Goal: Task Accomplishment & Management: Use online tool/utility

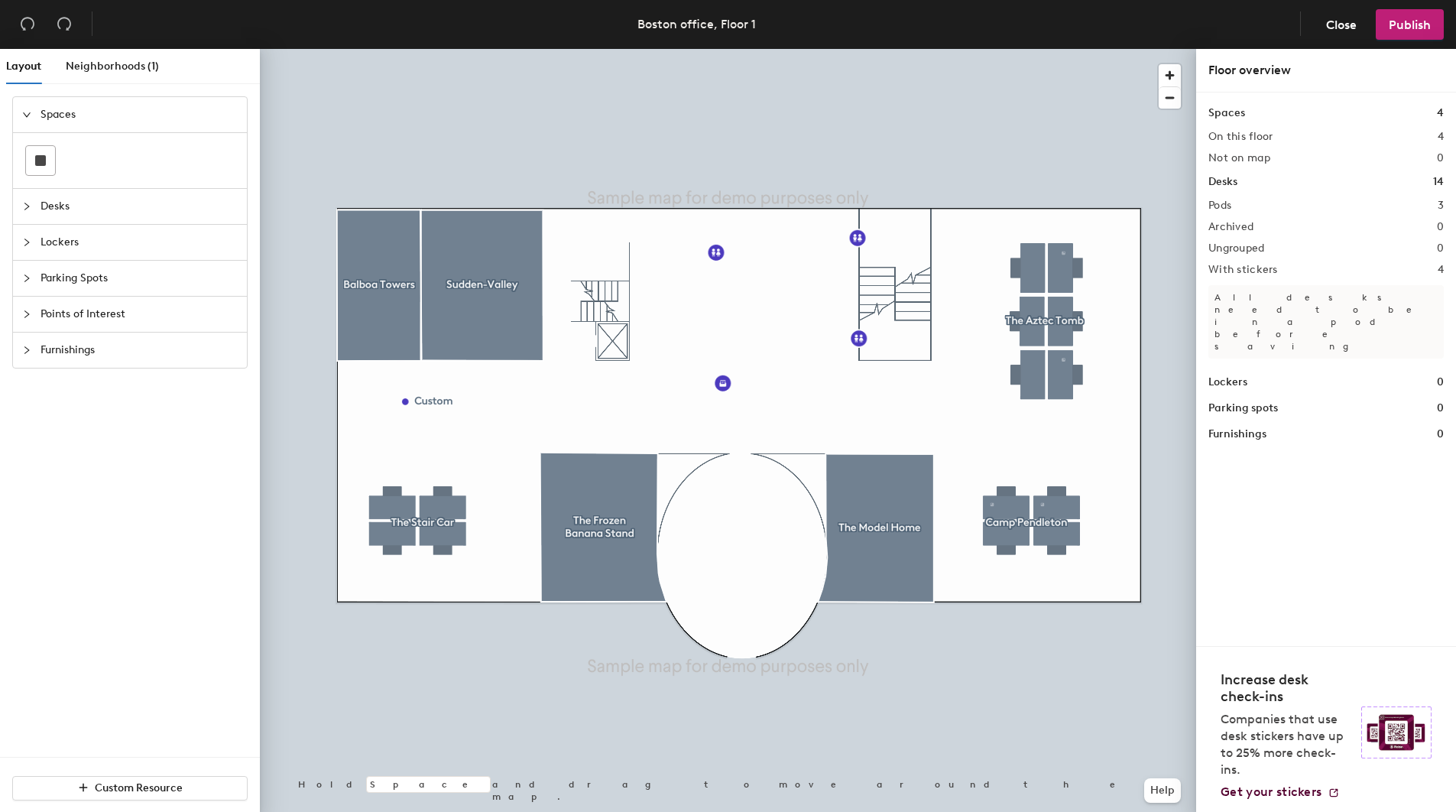
click at [443, 49] on div at bounding box center [728, 49] width 937 height 0
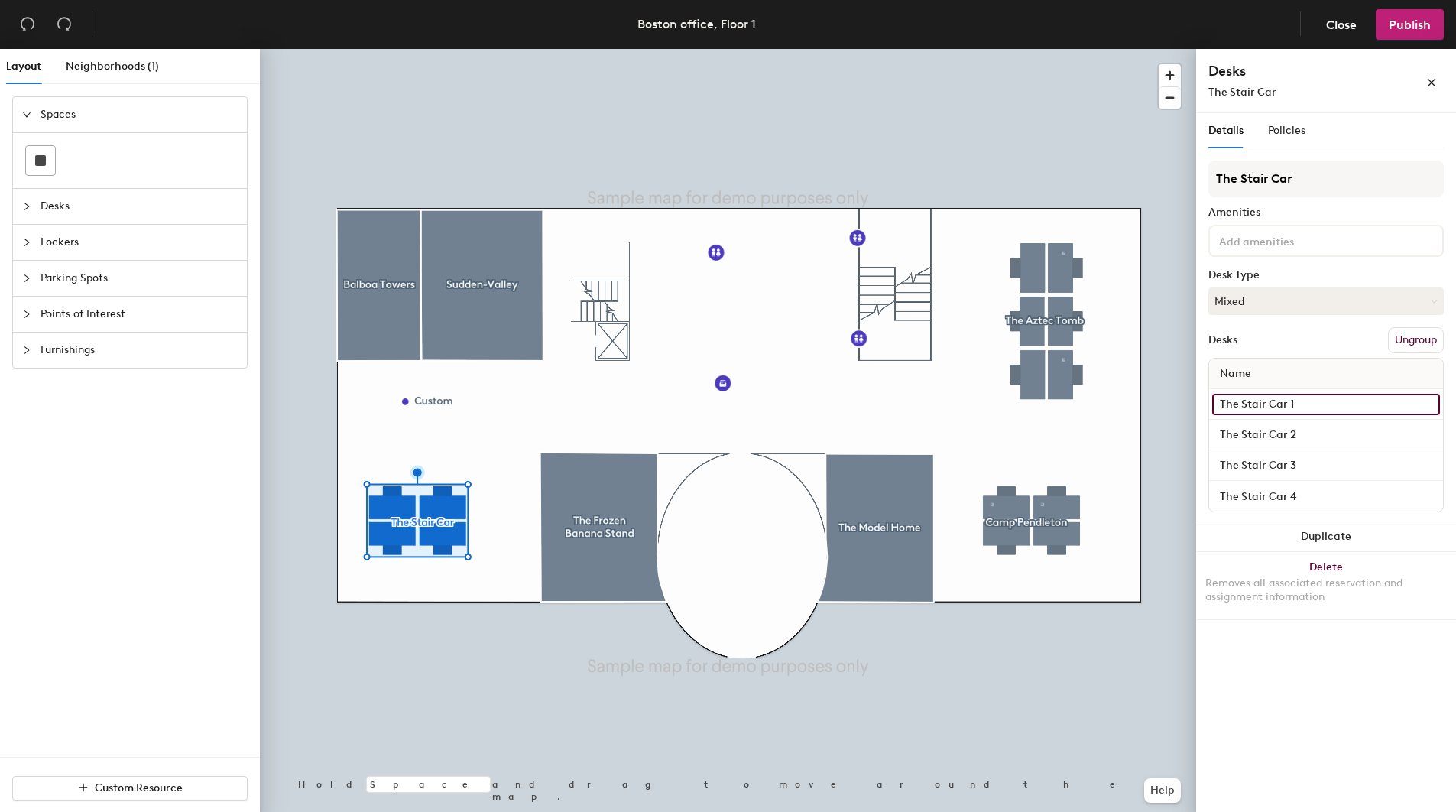
click at [1331, 407] on input "The Stair Car 1" at bounding box center [1326, 404] width 228 height 22
click at [1332, 361] on div "Name" at bounding box center [1326, 374] width 234 height 31
click at [1376, 404] on input "The Stair Car 1" at bounding box center [1326, 404] width 228 height 22
click at [1371, 347] on div "Desks Ungroup" at bounding box center [1326, 340] width 236 height 26
click at [1428, 405] on input "The Stair Car 1" at bounding box center [1326, 404] width 228 height 22
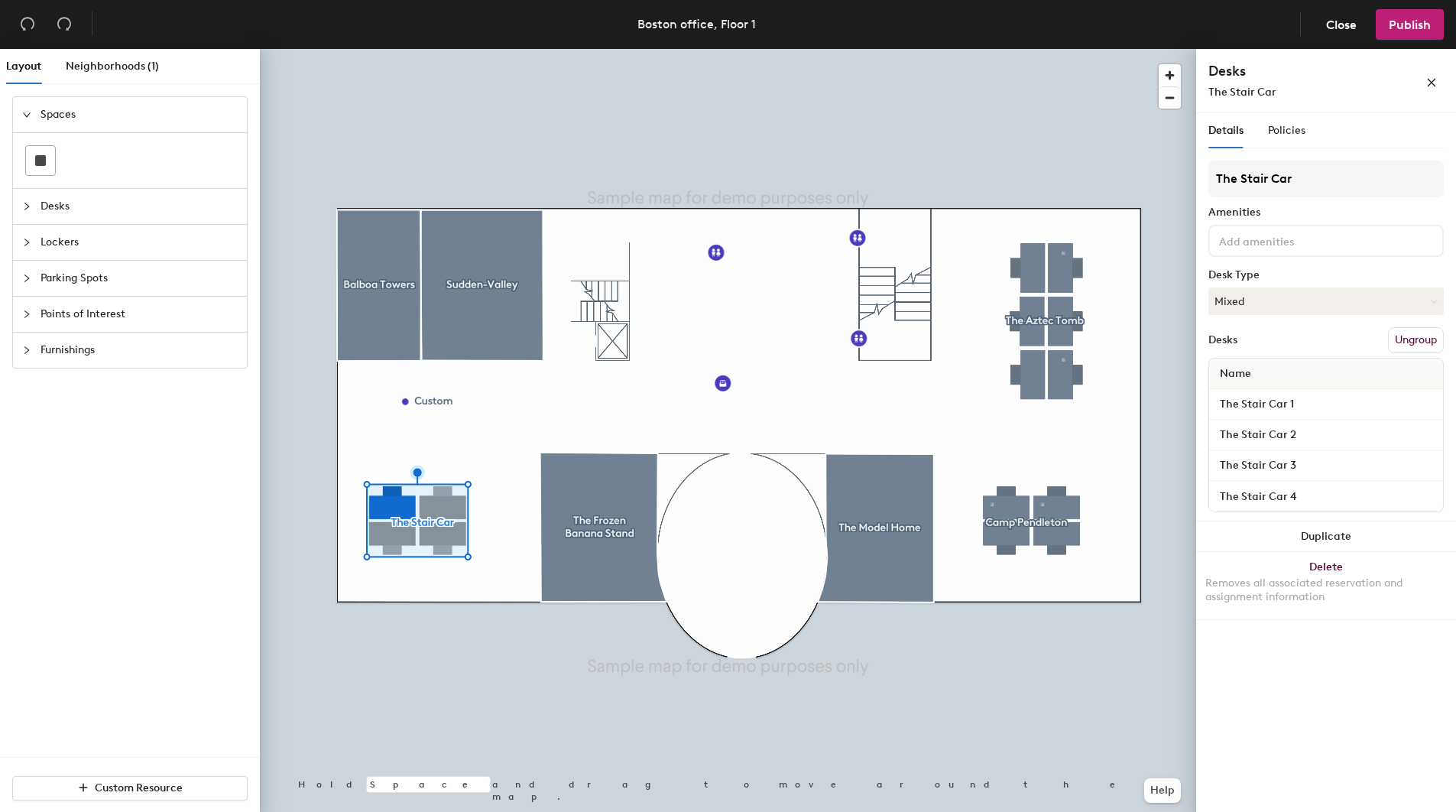
click at [1380, 369] on div "Name" at bounding box center [1326, 374] width 234 height 31
click at [80, 225] on span "Lockers" at bounding box center [138, 243] width 197 height 35
click at [486, 446] on div "Layout Neighborhoods (1) Spaces Desks Lockers Parking Spots Points of Interest …" at bounding box center [728, 433] width 1456 height 769
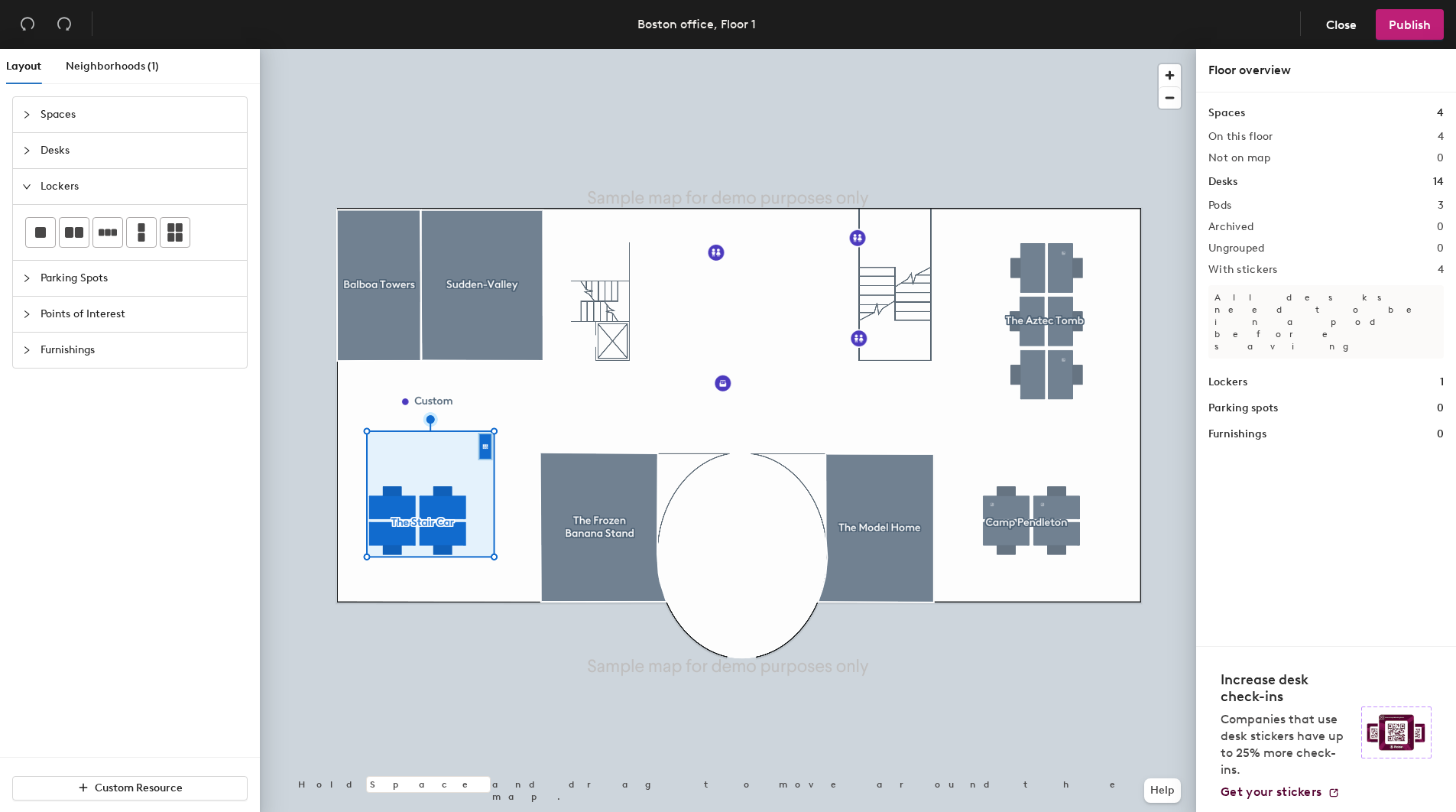
click at [531, 49] on div at bounding box center [728, 49] width 937 height 0
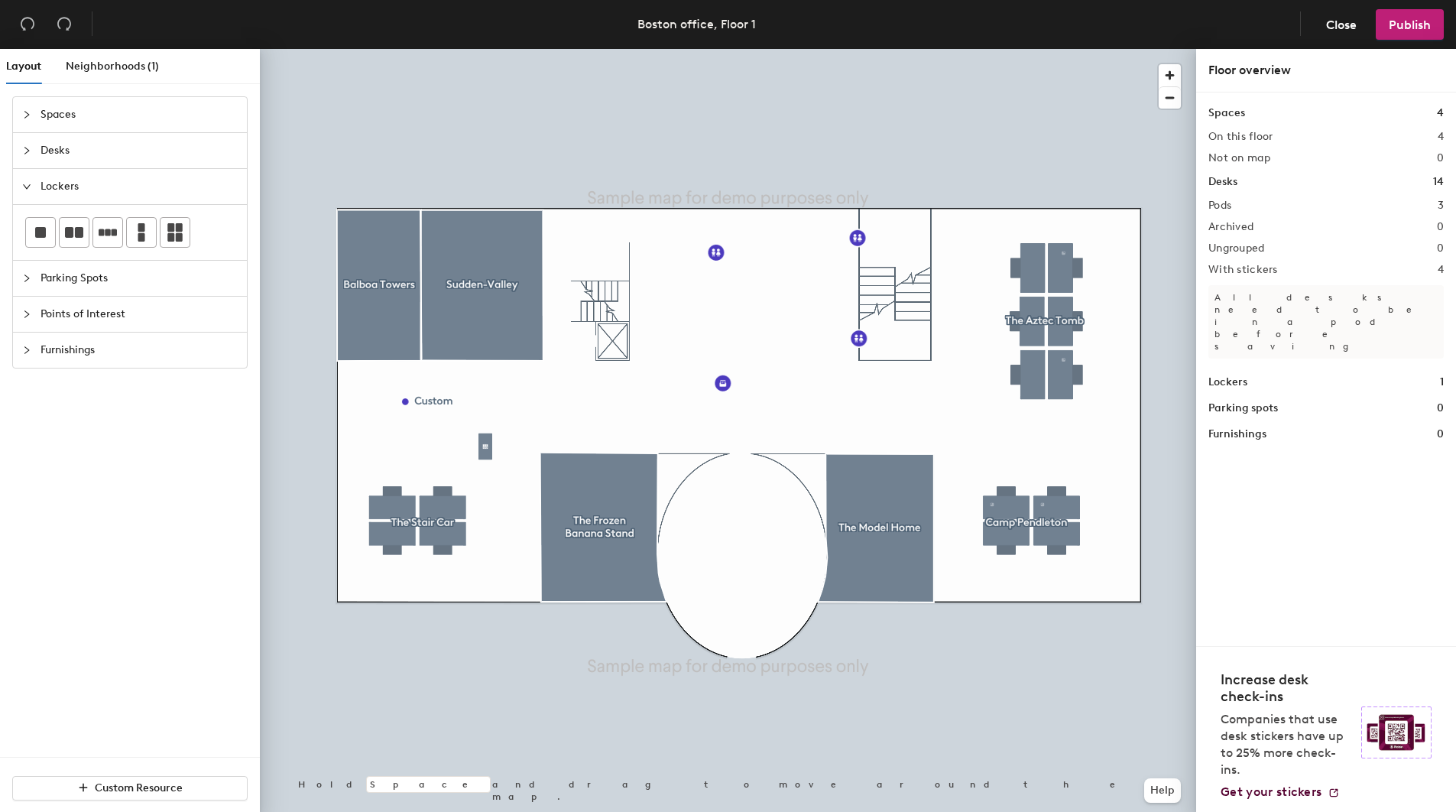
click at [490, 49] on div at bounding box center [728, 49] width 937 height 0
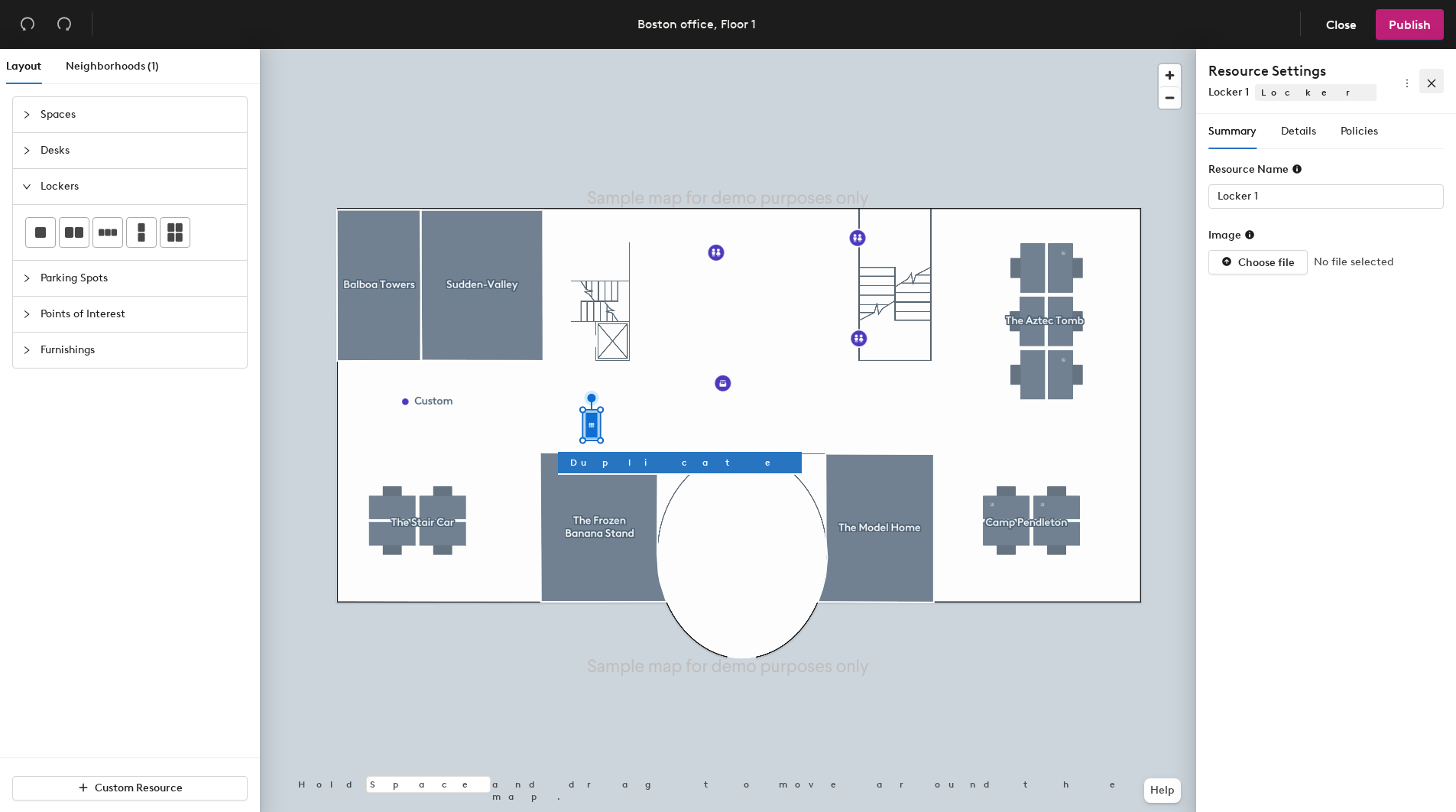
click at [1438, 87] on button "button" at bounding box center [1432, 81] width 24 height 24
click at [1315, 141] on div "Details" at bounding box center [1299, 132] width 35 height 35
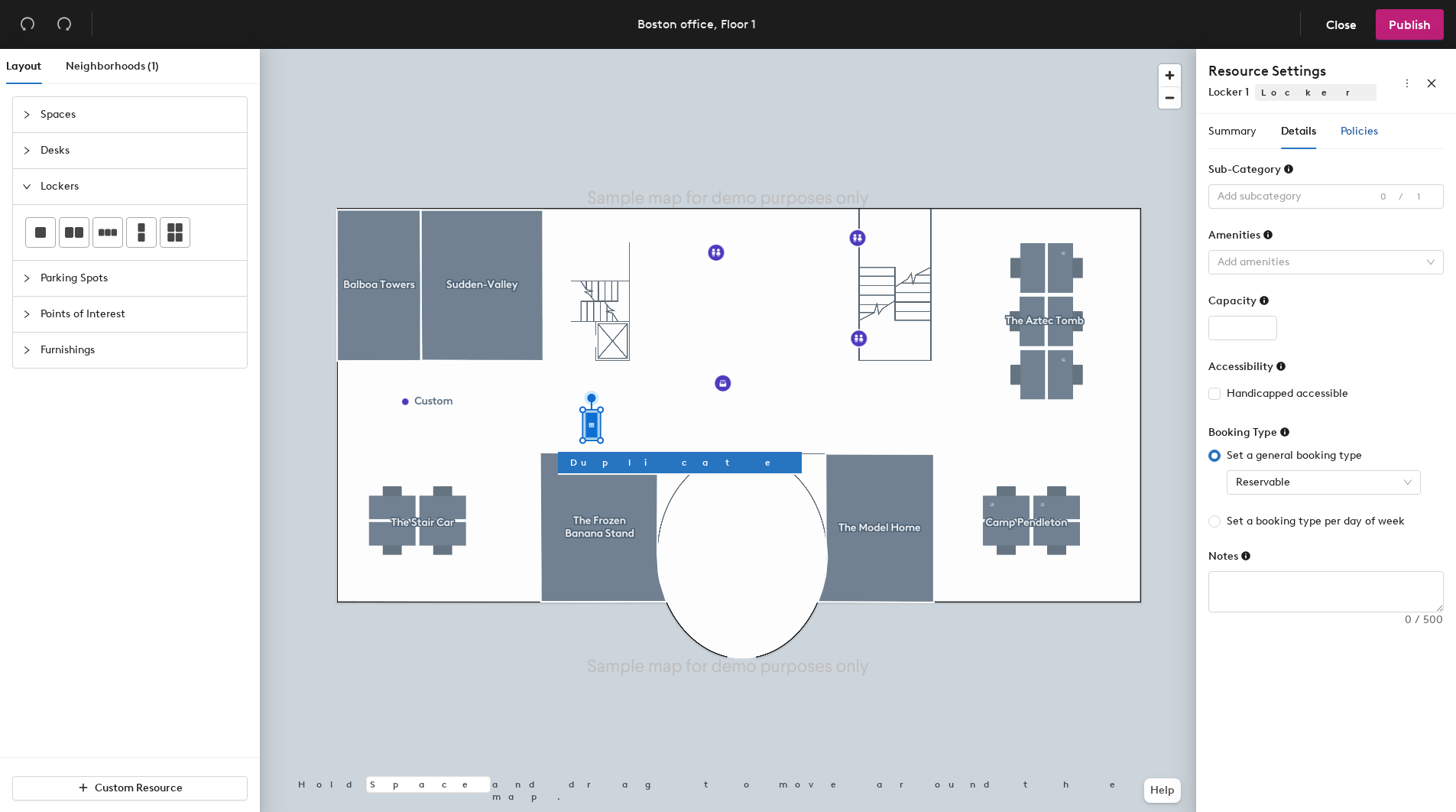
click at [1354, 137] on div "Policies" at bounding box center [1360, 131] width 38 height 17
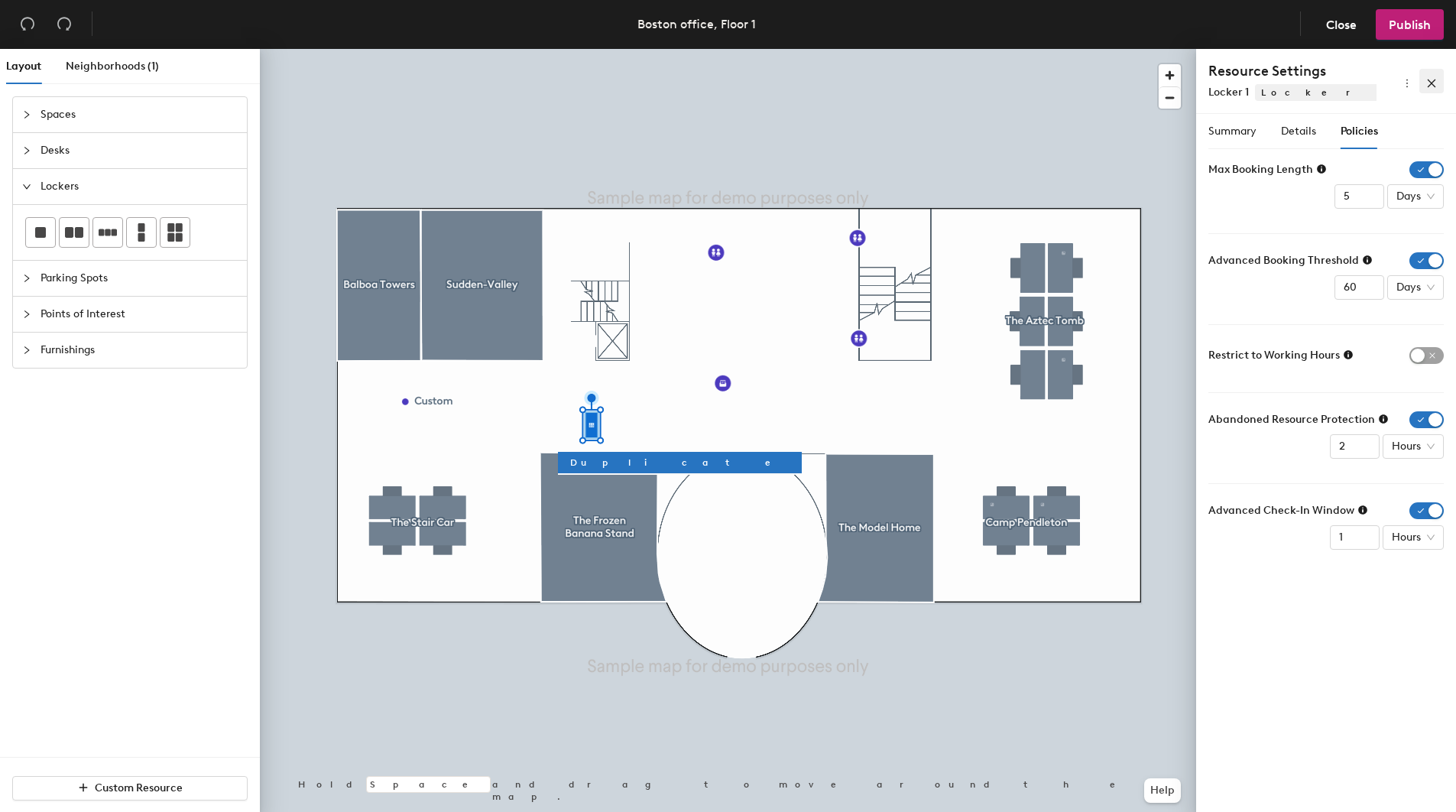
click at [1436, 75] on span "button" at bounding box center [1431, 81] width 10 height 13
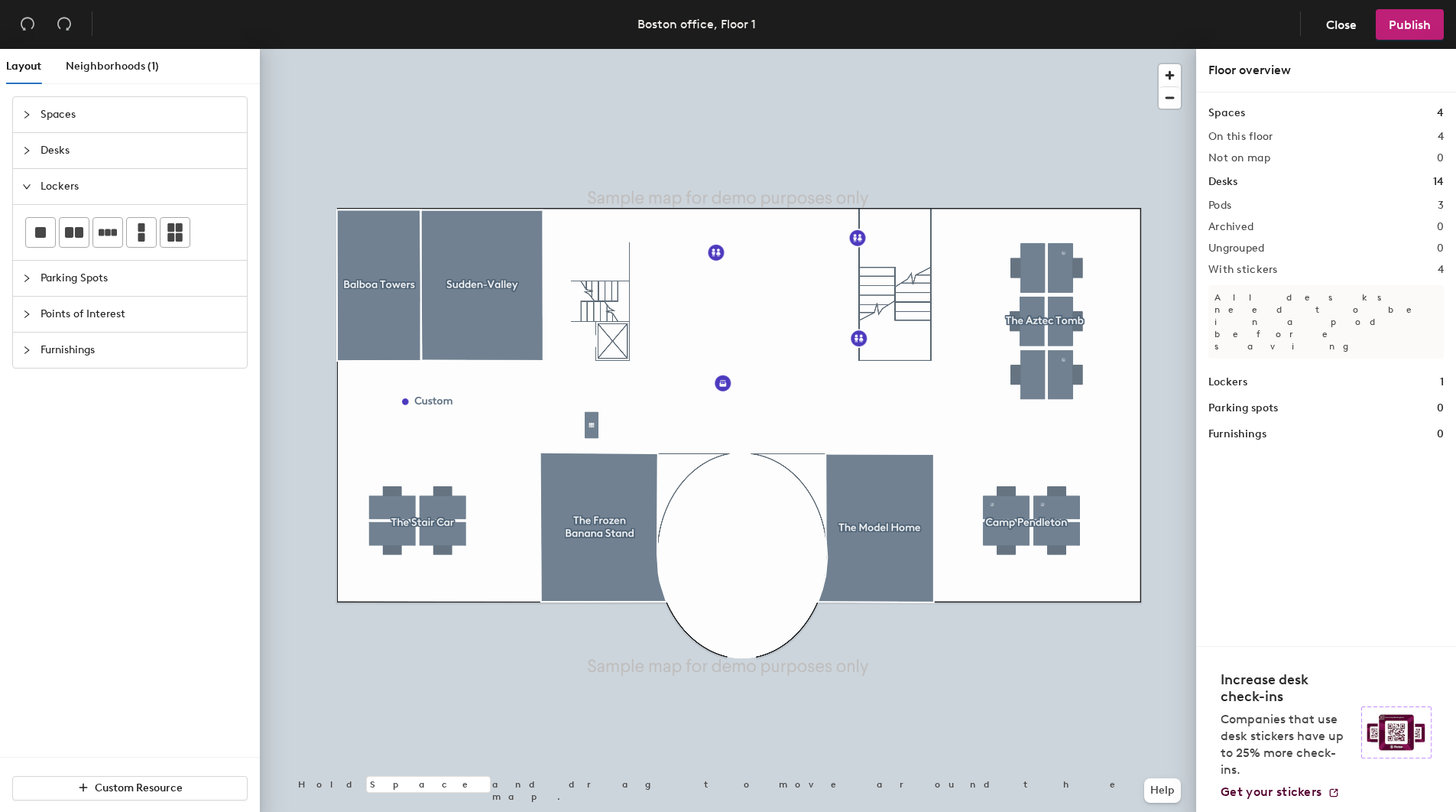
click at [57, 162] on span "Desks" at bounding box center [138, 150] width 197 height 35
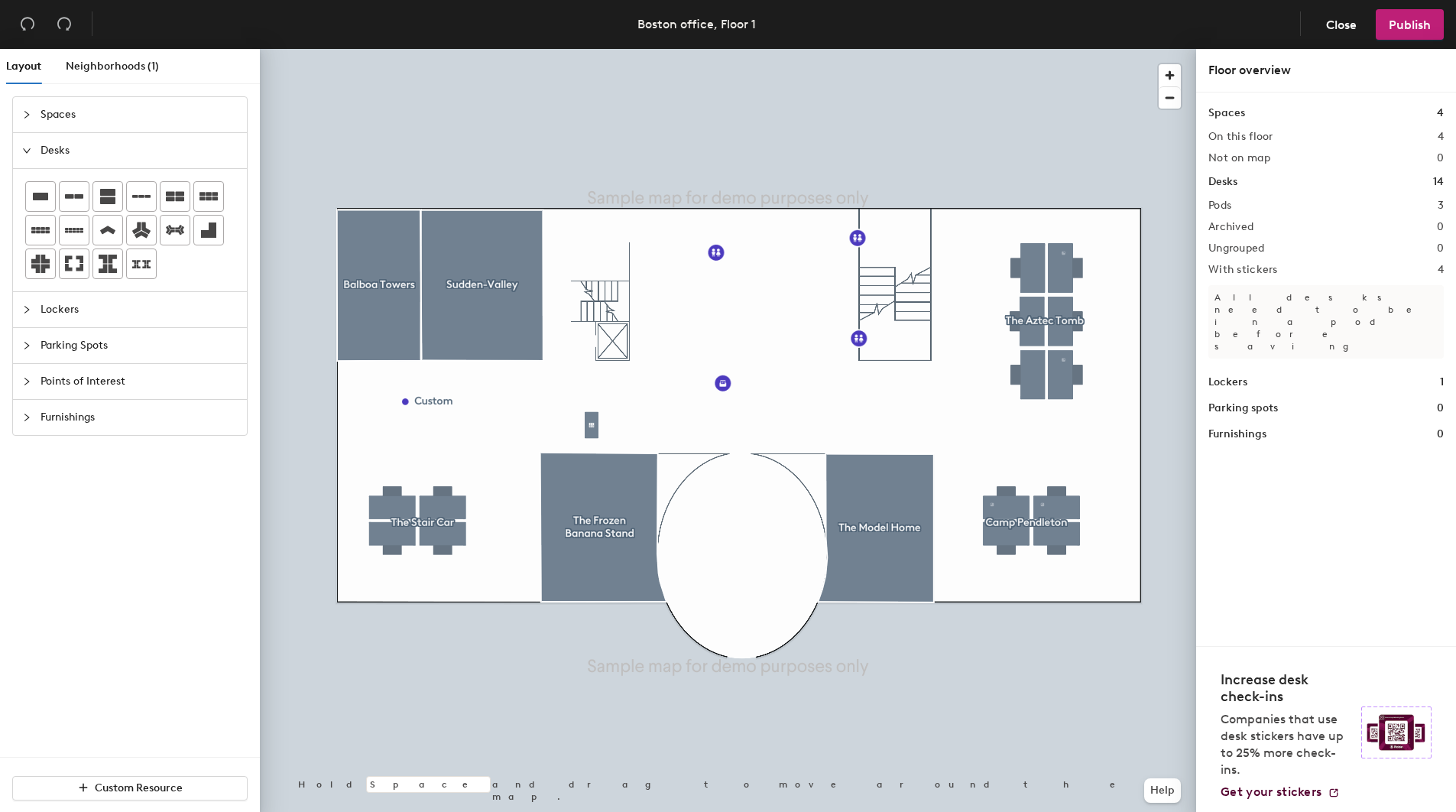
click at [505, 436] on div "Layout Neighborhoods (1) Spaces Desks Lockers Parking Spots Points of Interest …" at bounding box center [728, 433] width 1456 height 769
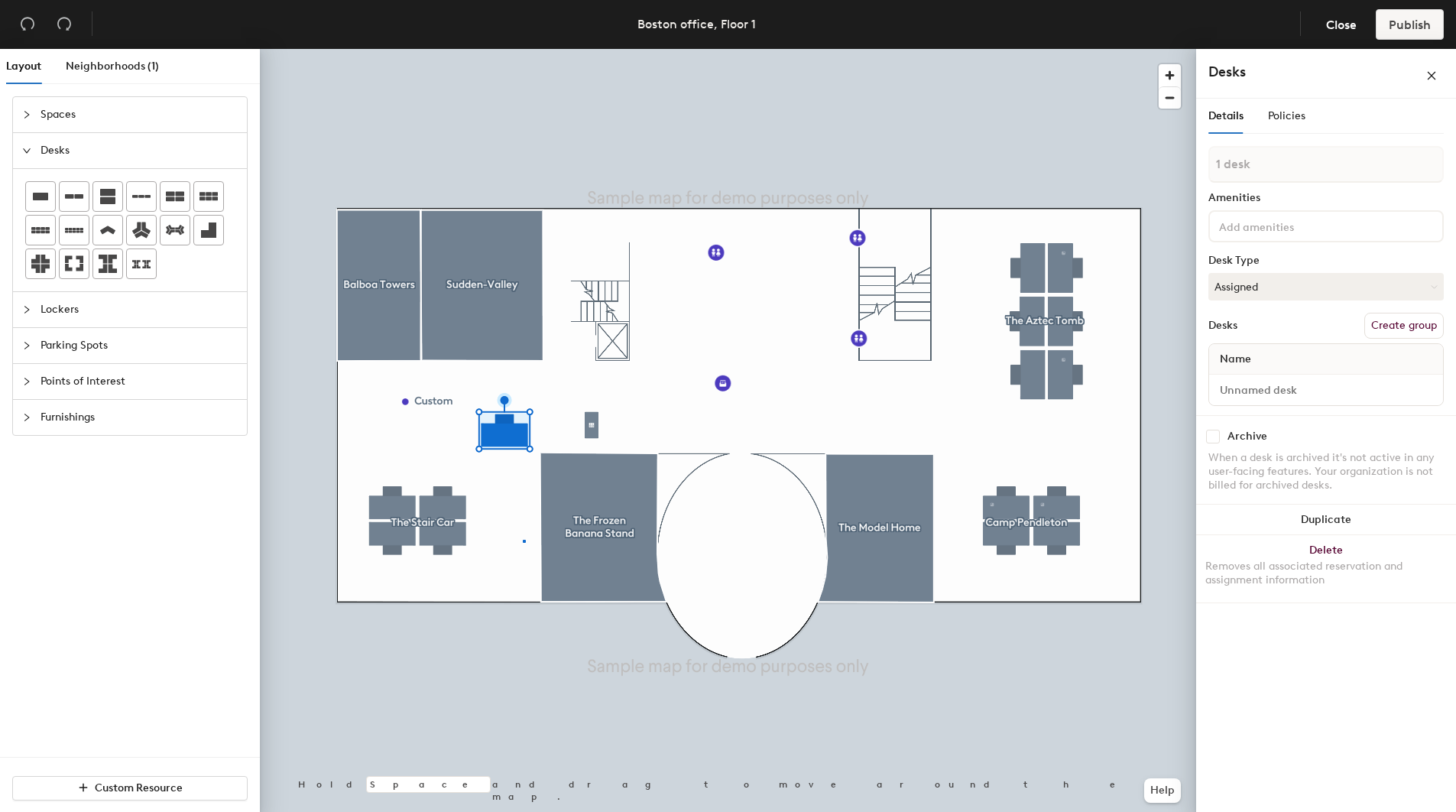
drag, startPoint x: 43, startPoint y: 191, endPoint x: 523, endPoint y: 539, distance: 592.9
click at [523, 49] on div at bounding box center [728, 49] width 937 height 0
click at [1299, 356] on div "Name" at bounding box center [1326, 359] width 234 height 31
click at [1285, 385] on input at bounding box center [1326, 390] width 228 height 22
click at [1259, 360] on div "Name" at bounding box center [1326, 359] width 234 height 31
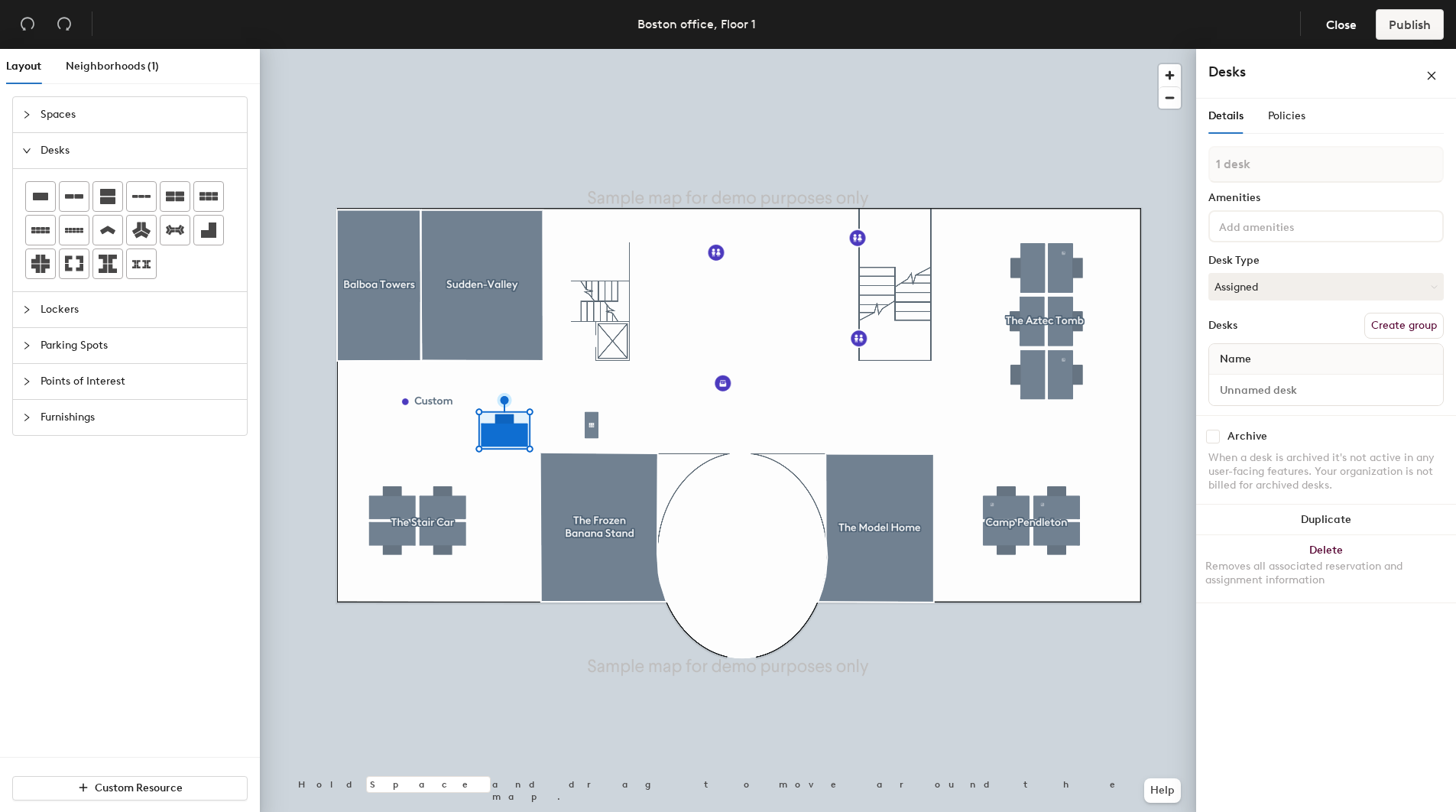
click at [1411, 327] on button "Create group" at bounding box center [1404, 326] width 80 height 26
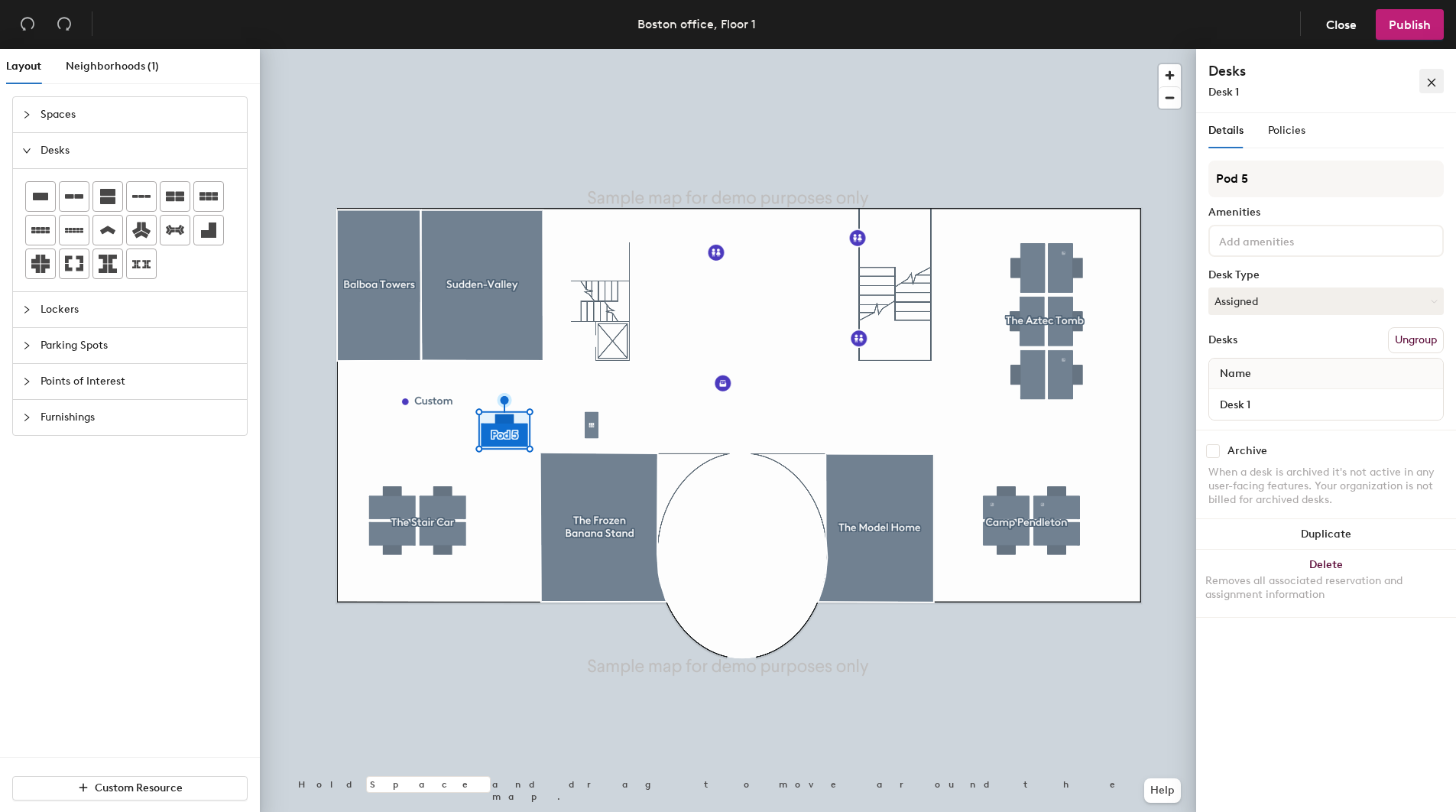
click at [1431, 77] on icon "close" at bounding box center [1431, 82] width 10 height 10
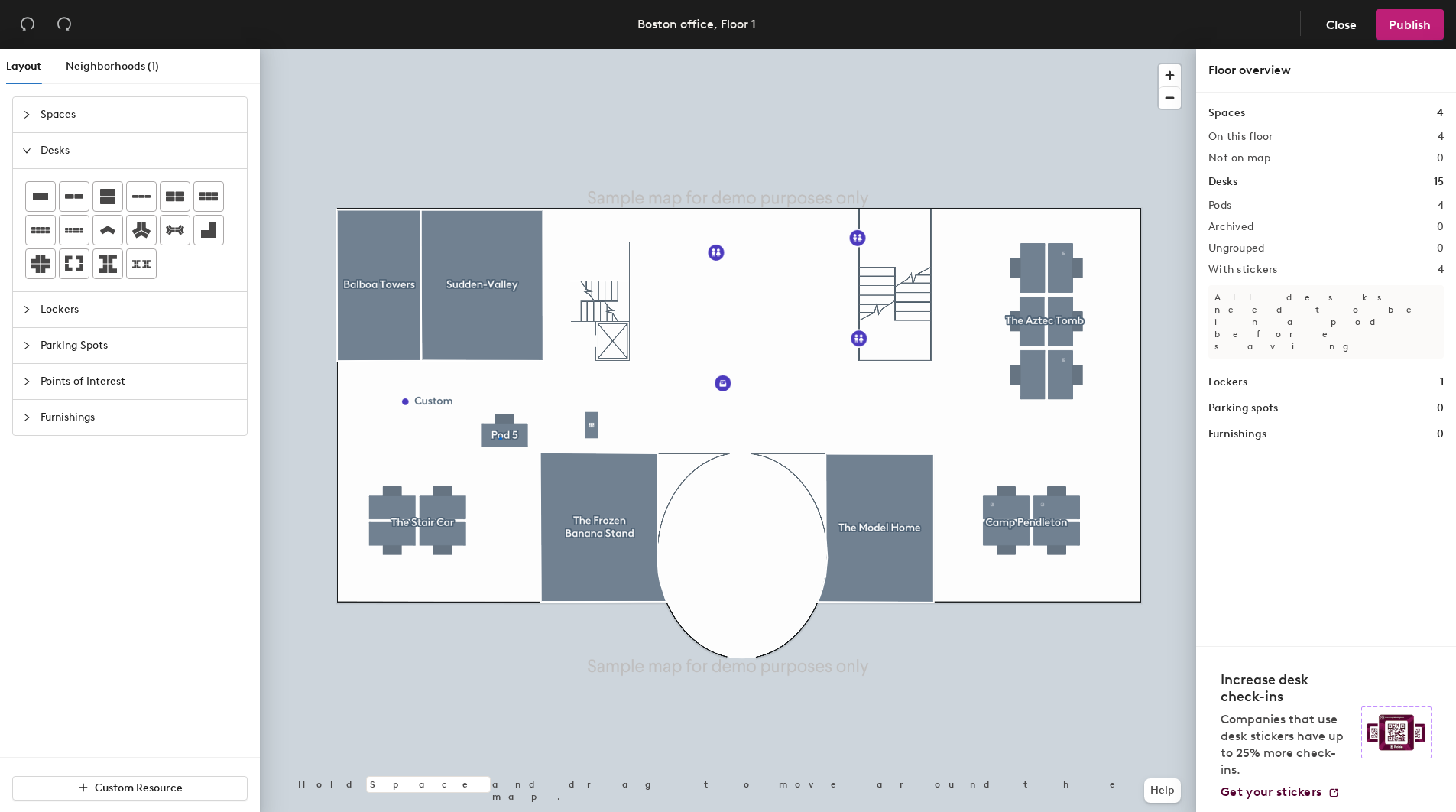
click at [499, 49] on div at bounding box center [728, 49] width 937 height 0
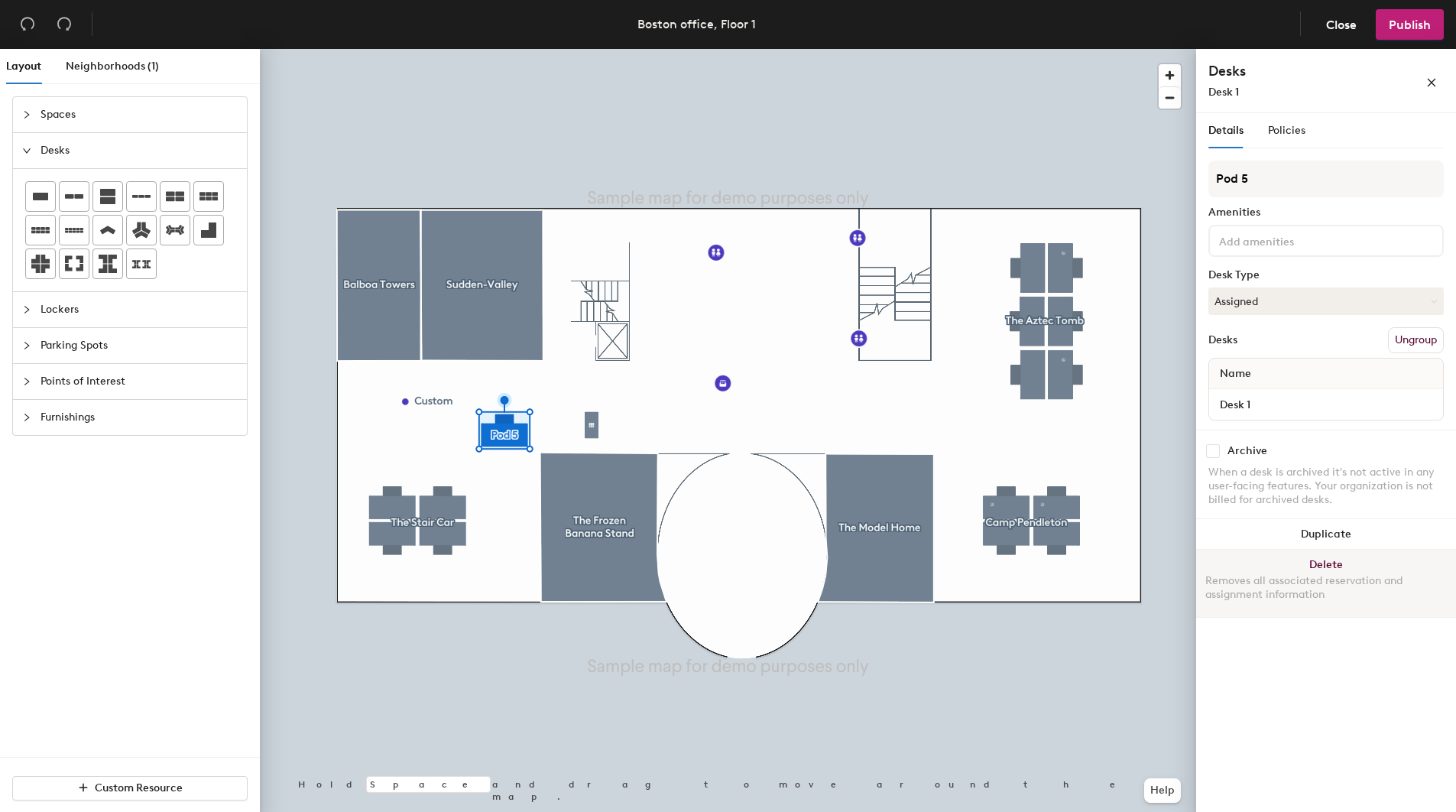
click at [1329, 552] on button "Delete Removes all associated reservation and assignment information" at bounding box center [1326, 584] width 260 height 68
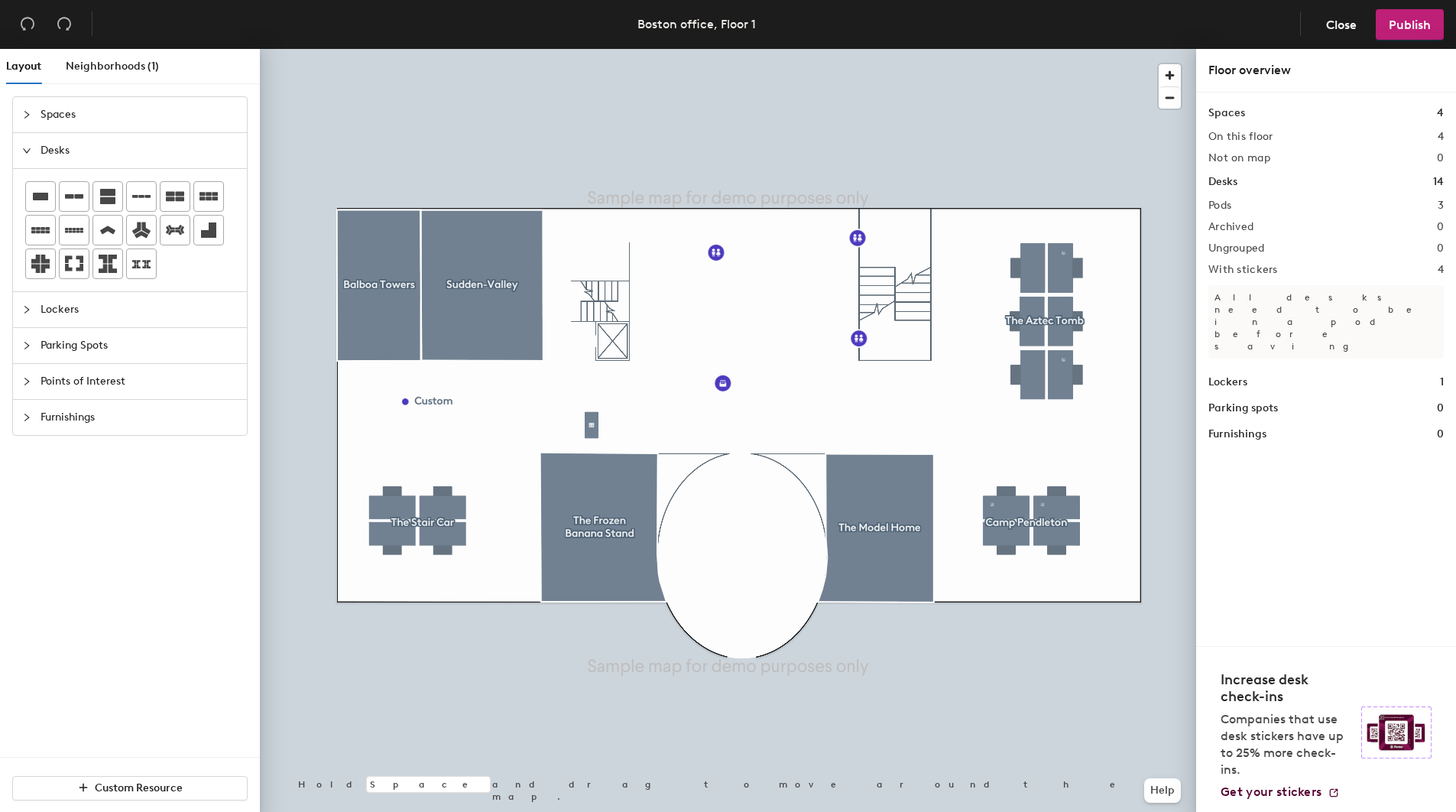
click at [498, 473] on div "Layout Neighborhoods (1) Spaces Desks Lockers Parking Spots Points of Interest …" at bounding box center [728, 433] width 1456 height 769
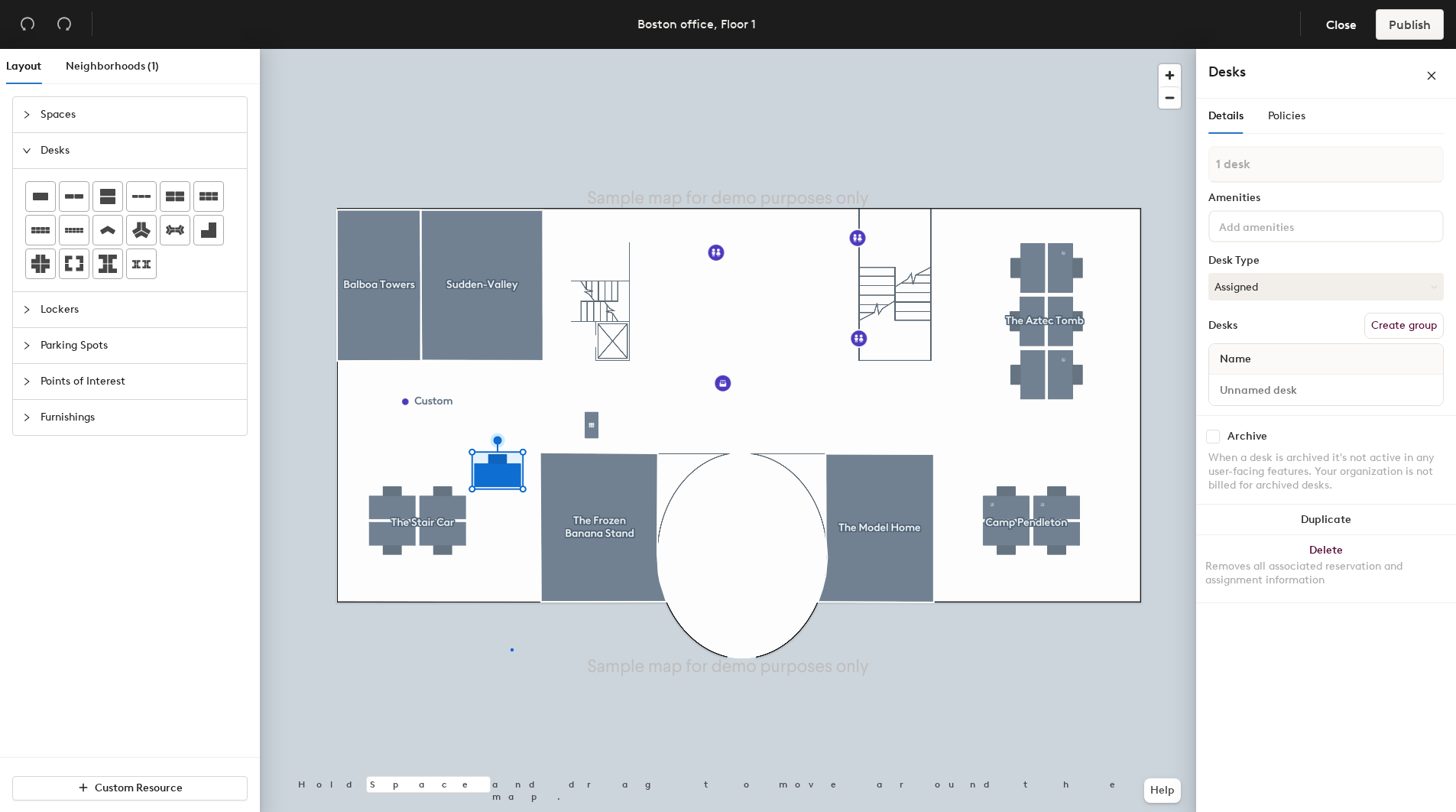
drag, startPoint x: 41, startPoint y: 192, endPoint x: 210, endPoint y: 265, distance: 184.1
click at [511, 49] on div at bounding box center [728, 49] width 937 height 0
click at [1270, 111] on span "Policies" at bounding box center [1286, 116] width 38 height 13
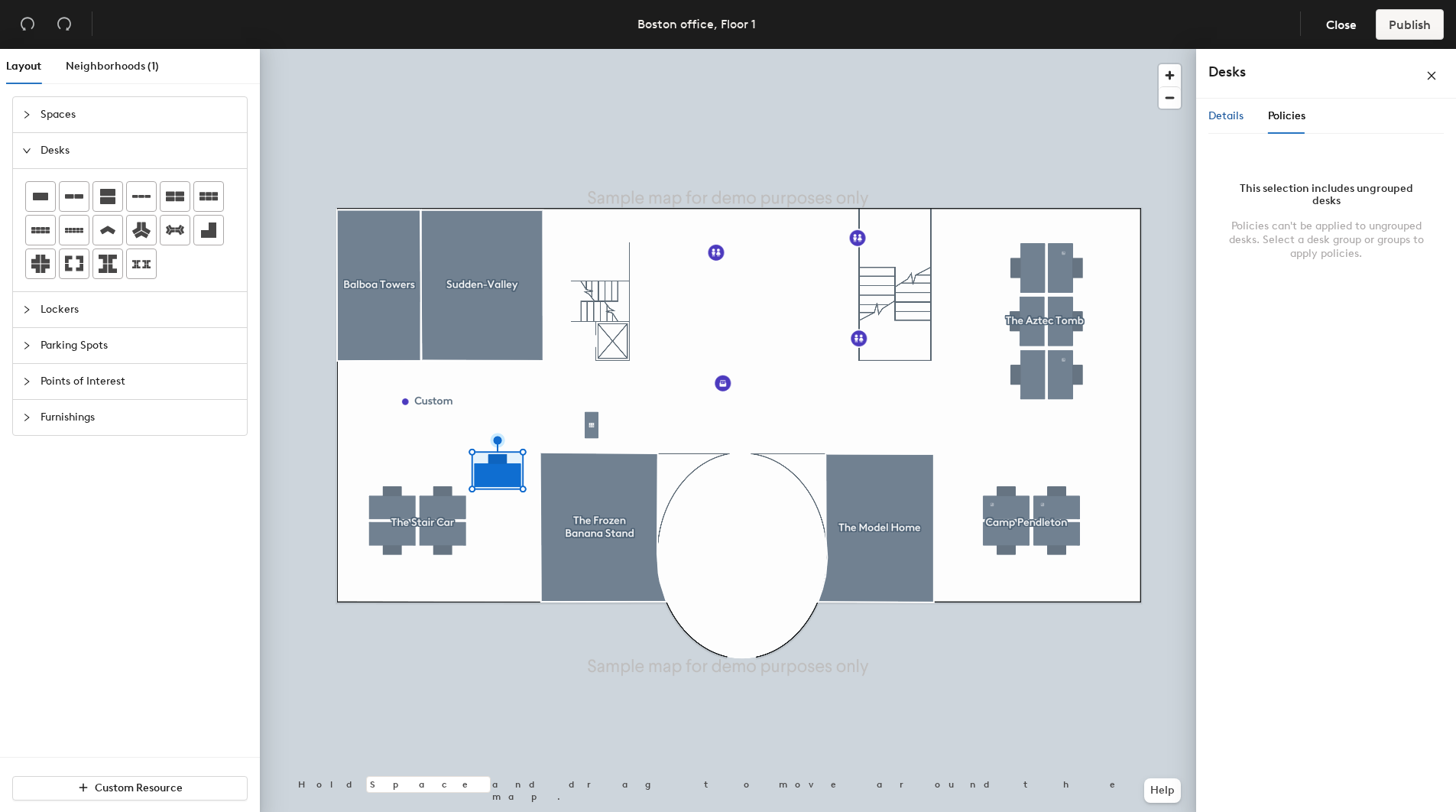
click at [1220, 115] on span "Details" at bounding box center [1226, 116] width 35 height 13
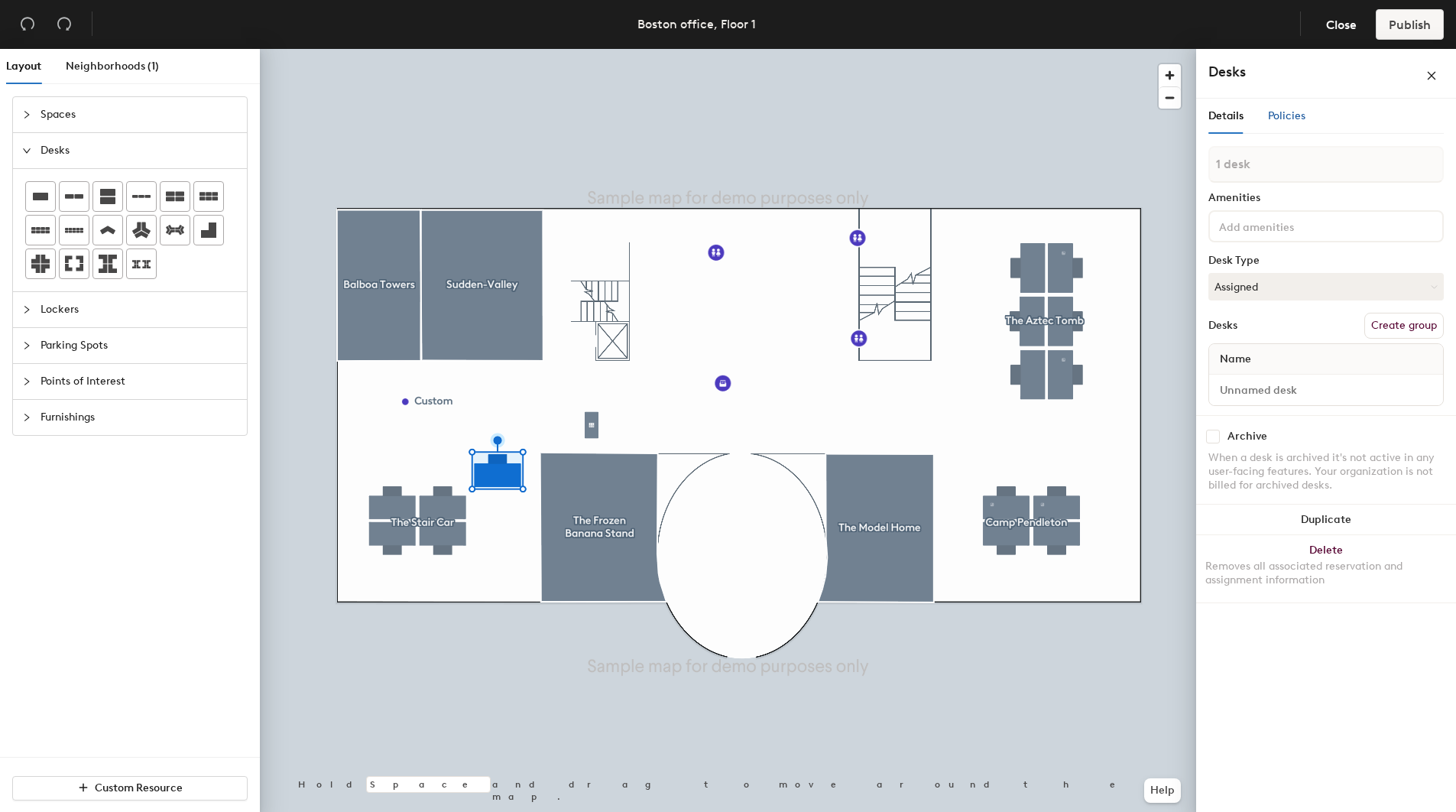
click at [1281, 114] on span "Policies" at bounding box center [1286, 116] width 38 height 13
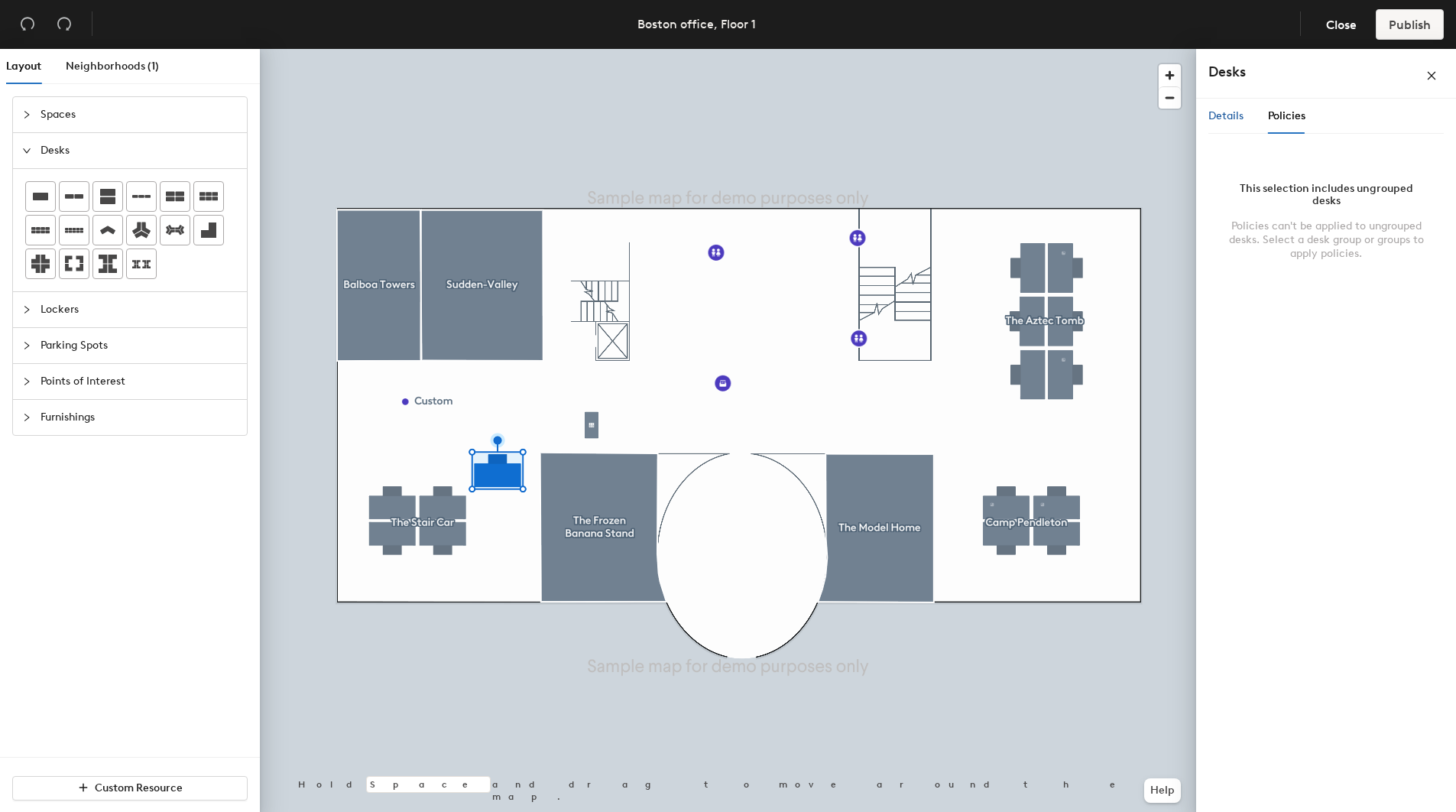
click at [1240, 117] on span "Details" at bounding box center [1226, 116] width 35 height 13
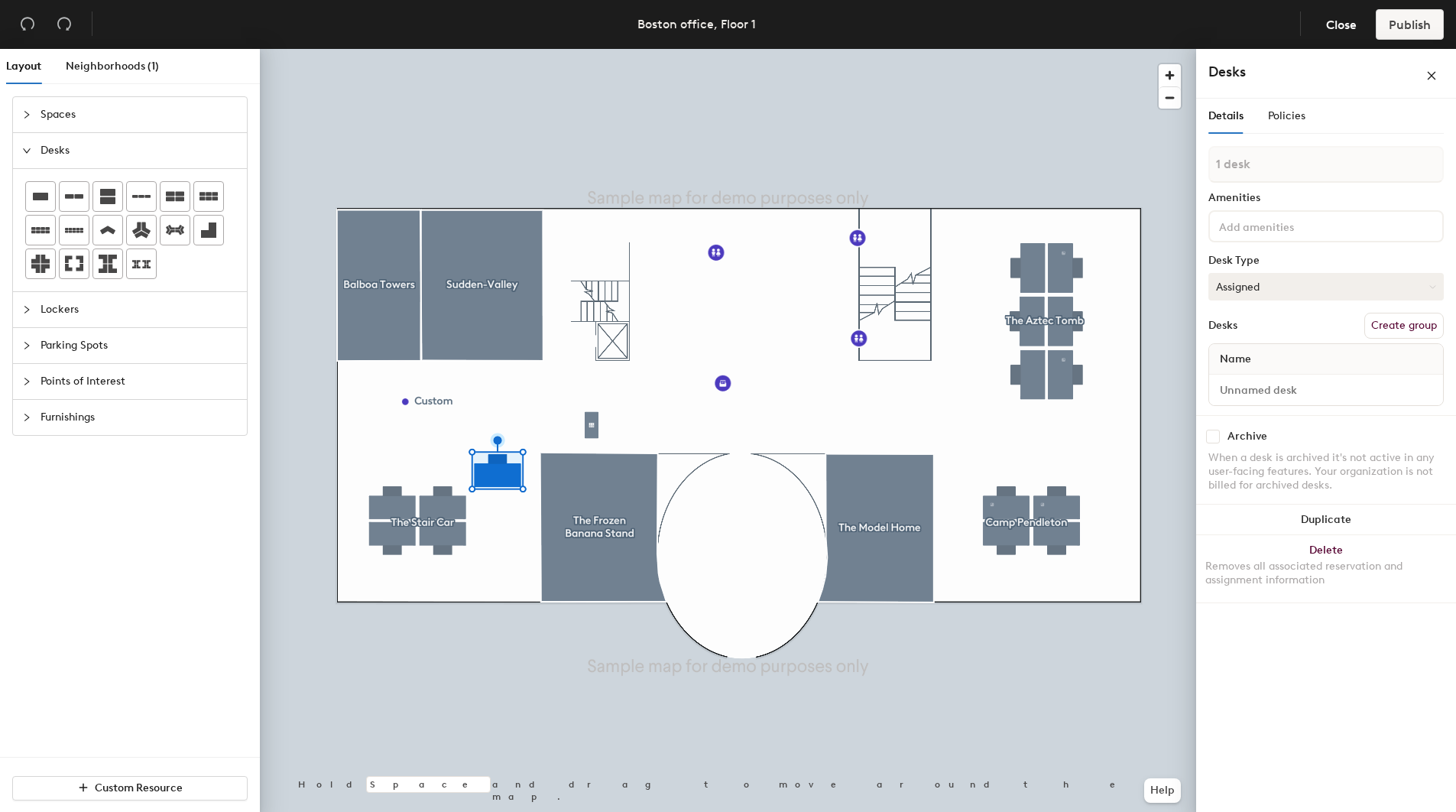
click at [1281, 292] on button "Assigned" at bounding box center [1326, 286] width 236 height 27
click at [1237, 362] on span "Name" at bounding box center [1236, 359] width 47 height 27
click at [443, 49] on div at bounding box center [728, 49] width 937 height 0
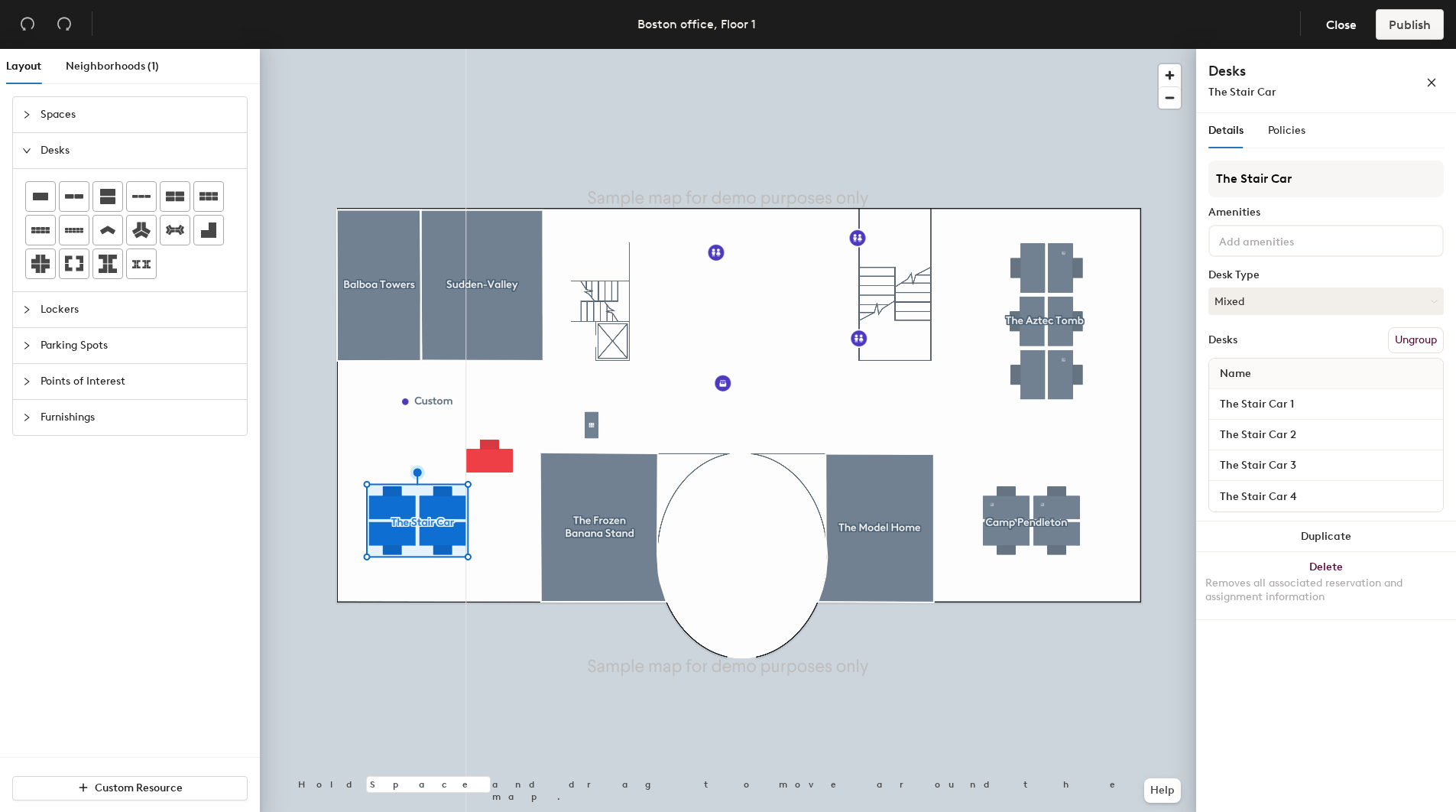
click at [562, 49] on div at bounding box center [728, 49] width 937 height 0
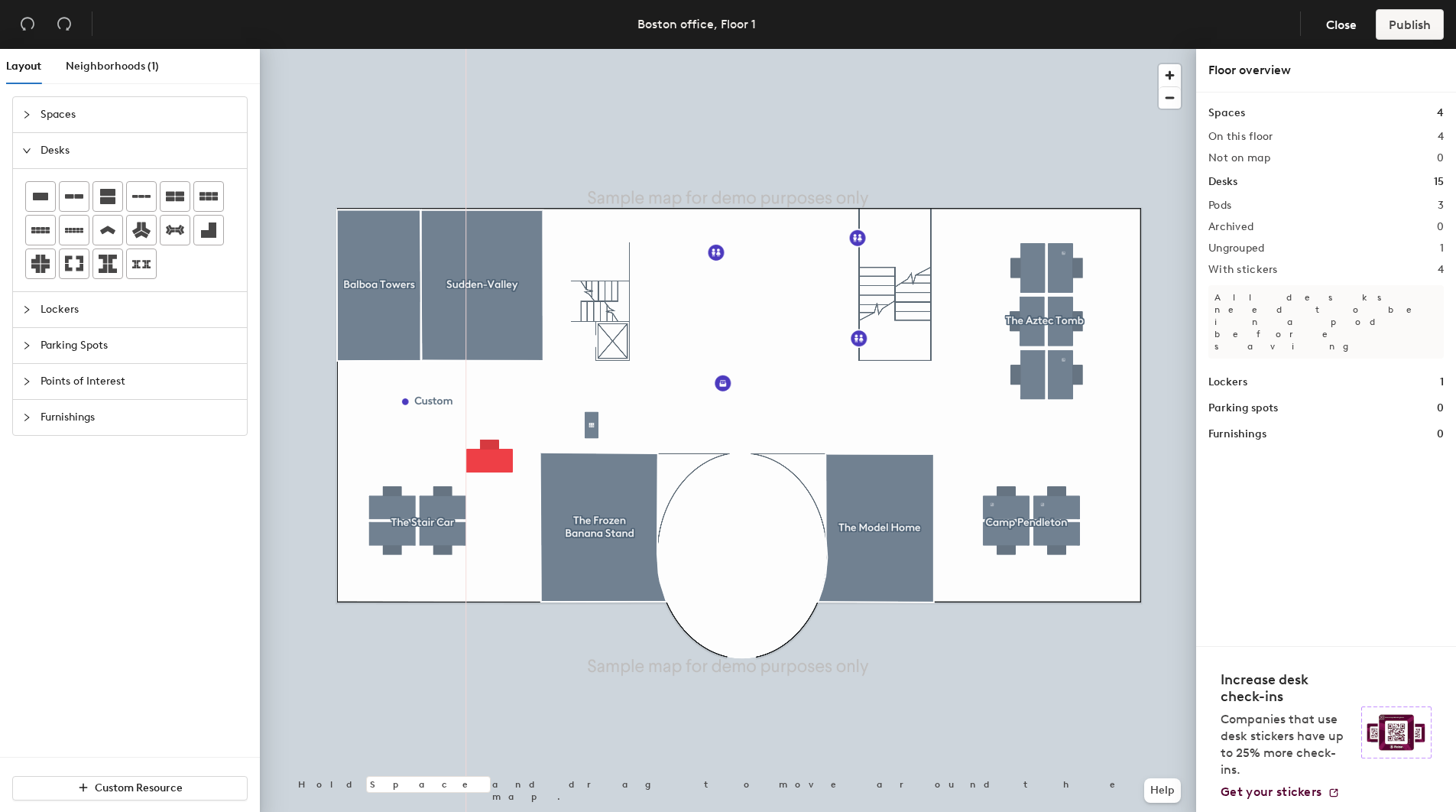
click at [494, 49] on div at bounding box center [728, 49] width 937 height 0
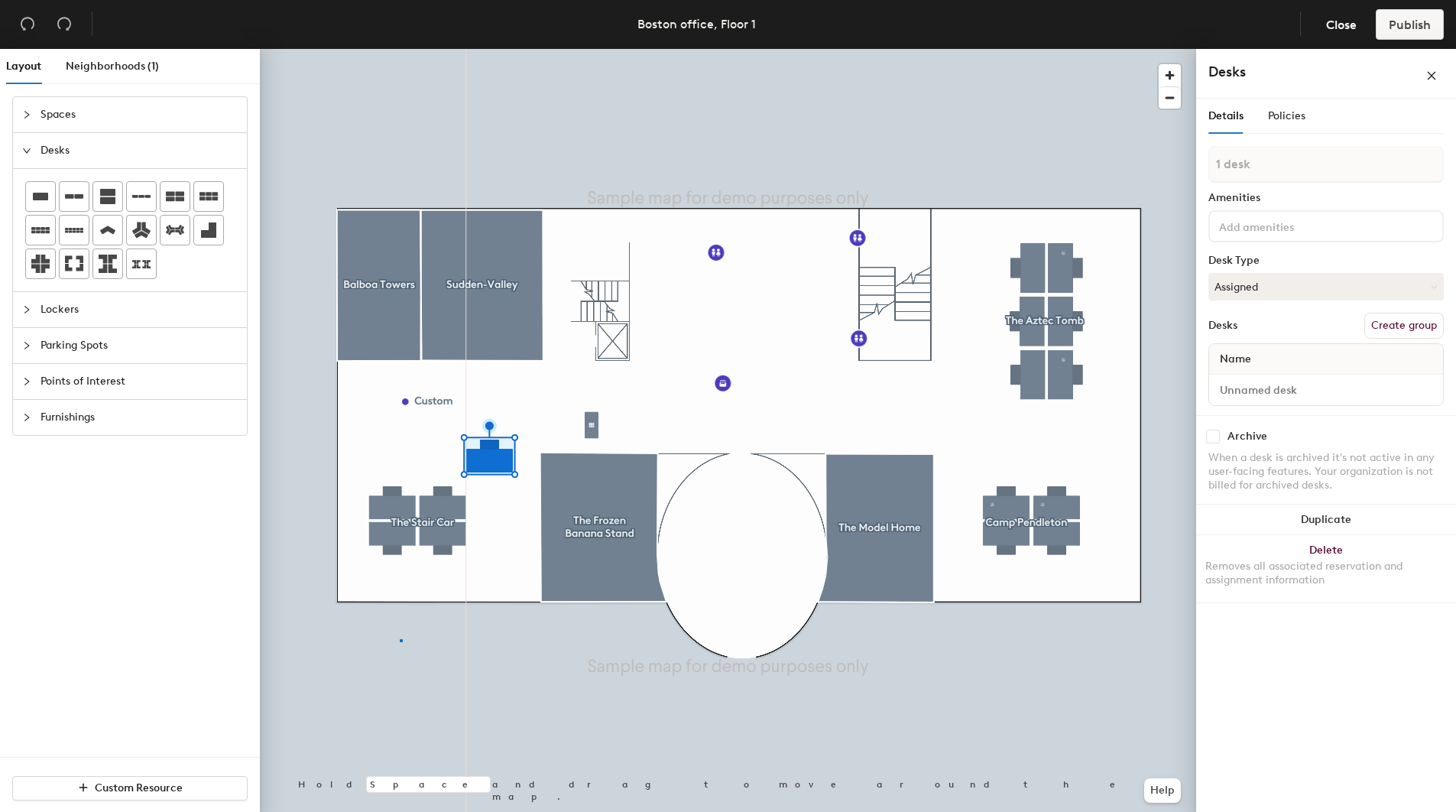
click at [400, 49] on div at bounding box center [728, 49] width 937 height 0
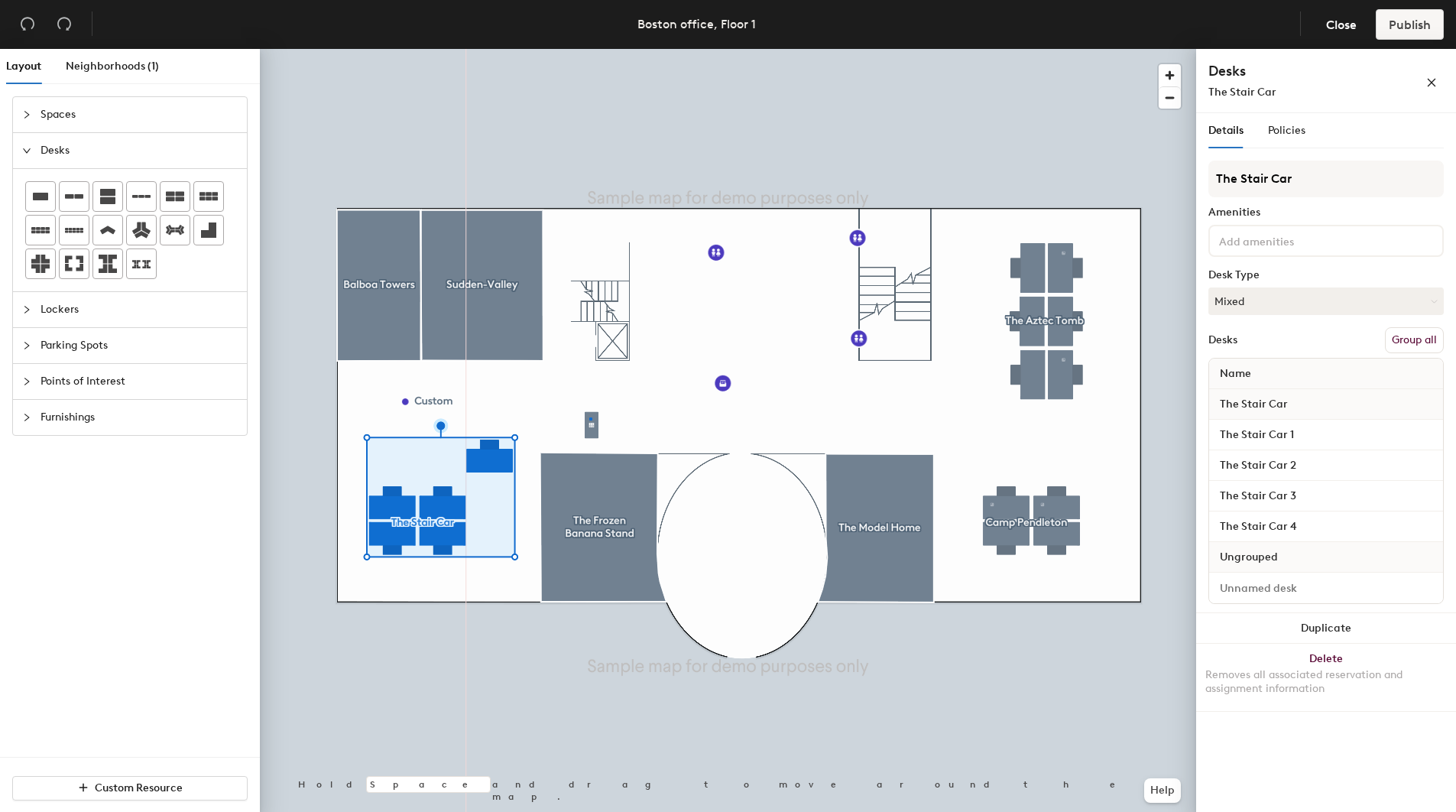
click at [589, 49] on div at bounding box center [728, 49] width 937 height 0
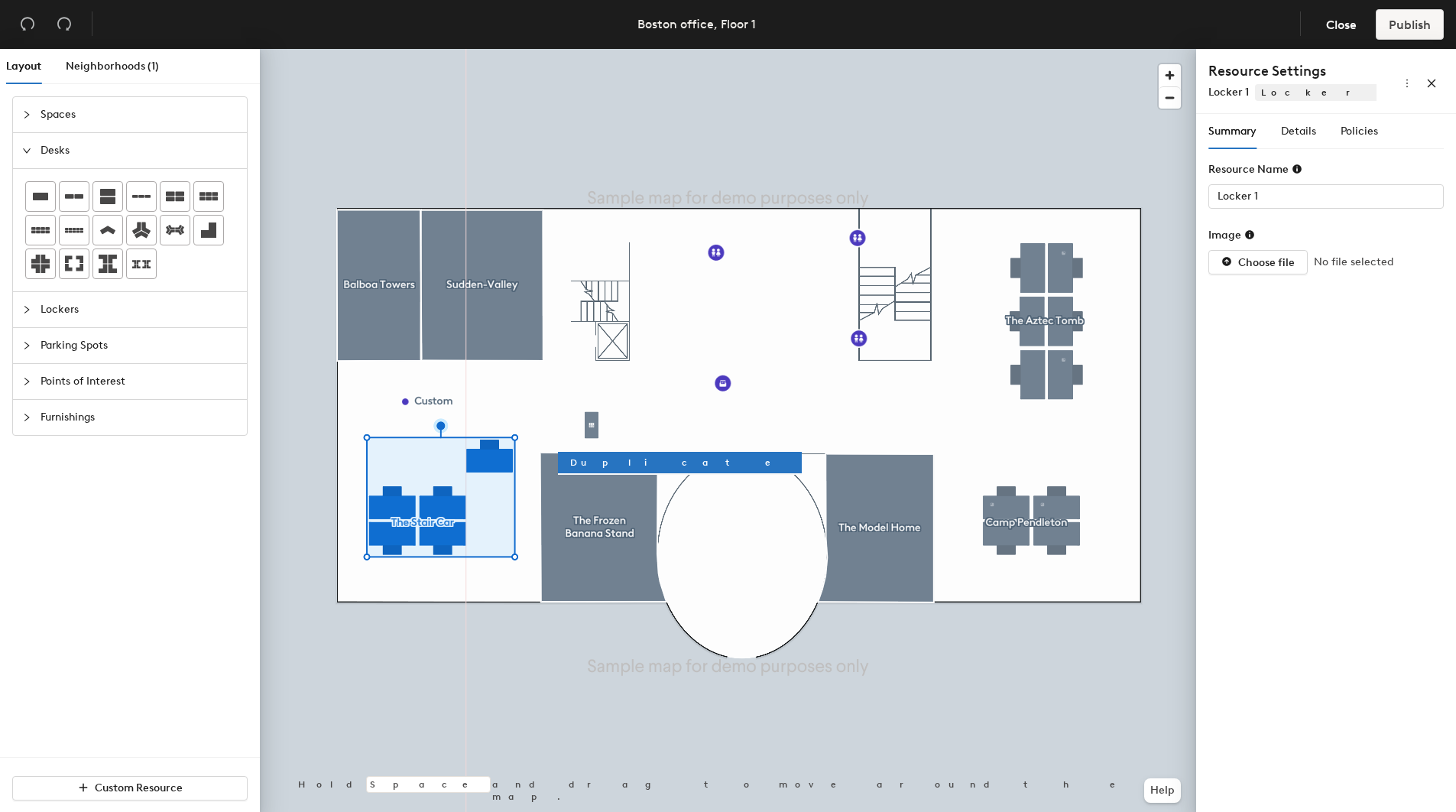
click at [480, 49] on div at bounding box center [728, 49] width 937 height 0
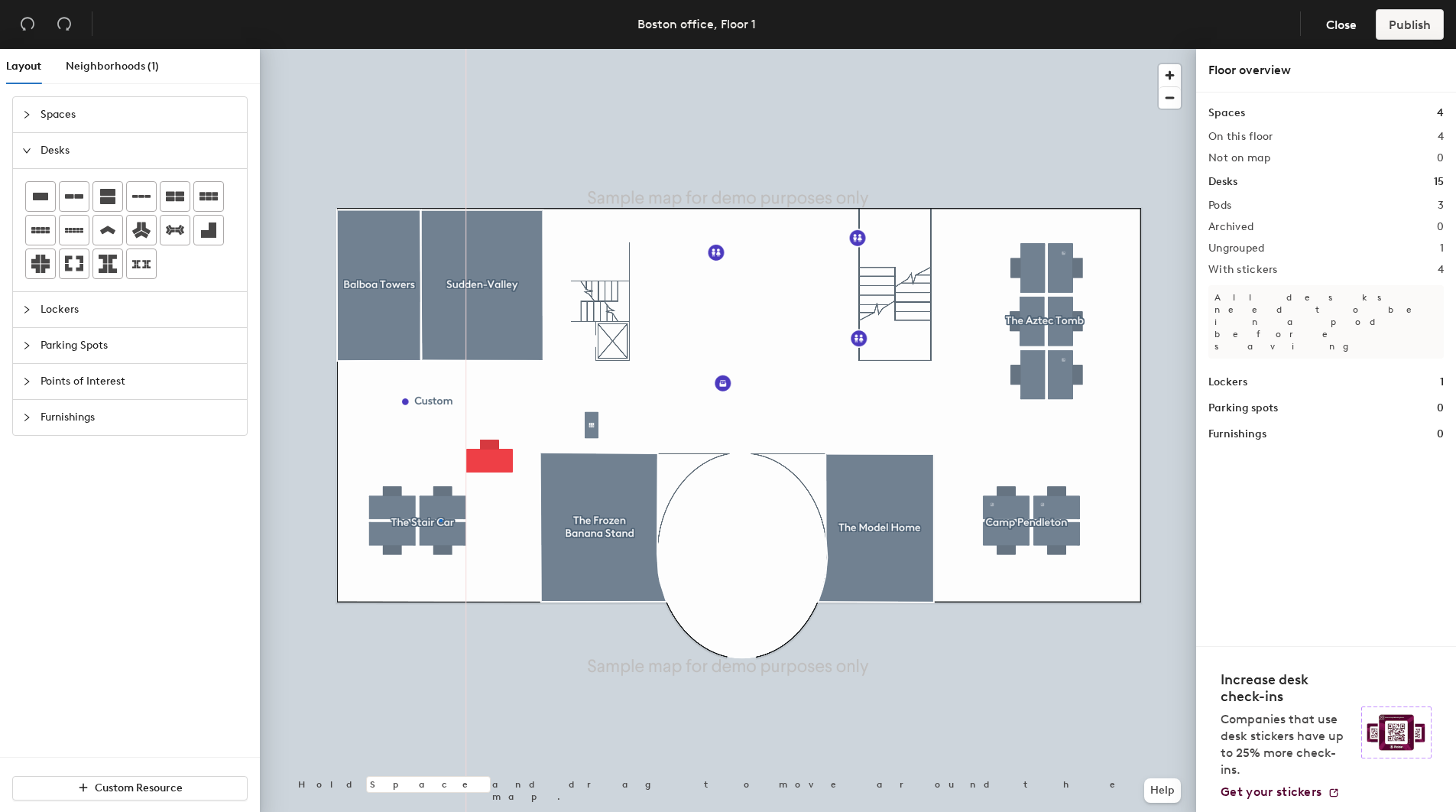
click at [440, 49] on div at bounding box center [728, 49] width 937 height 0
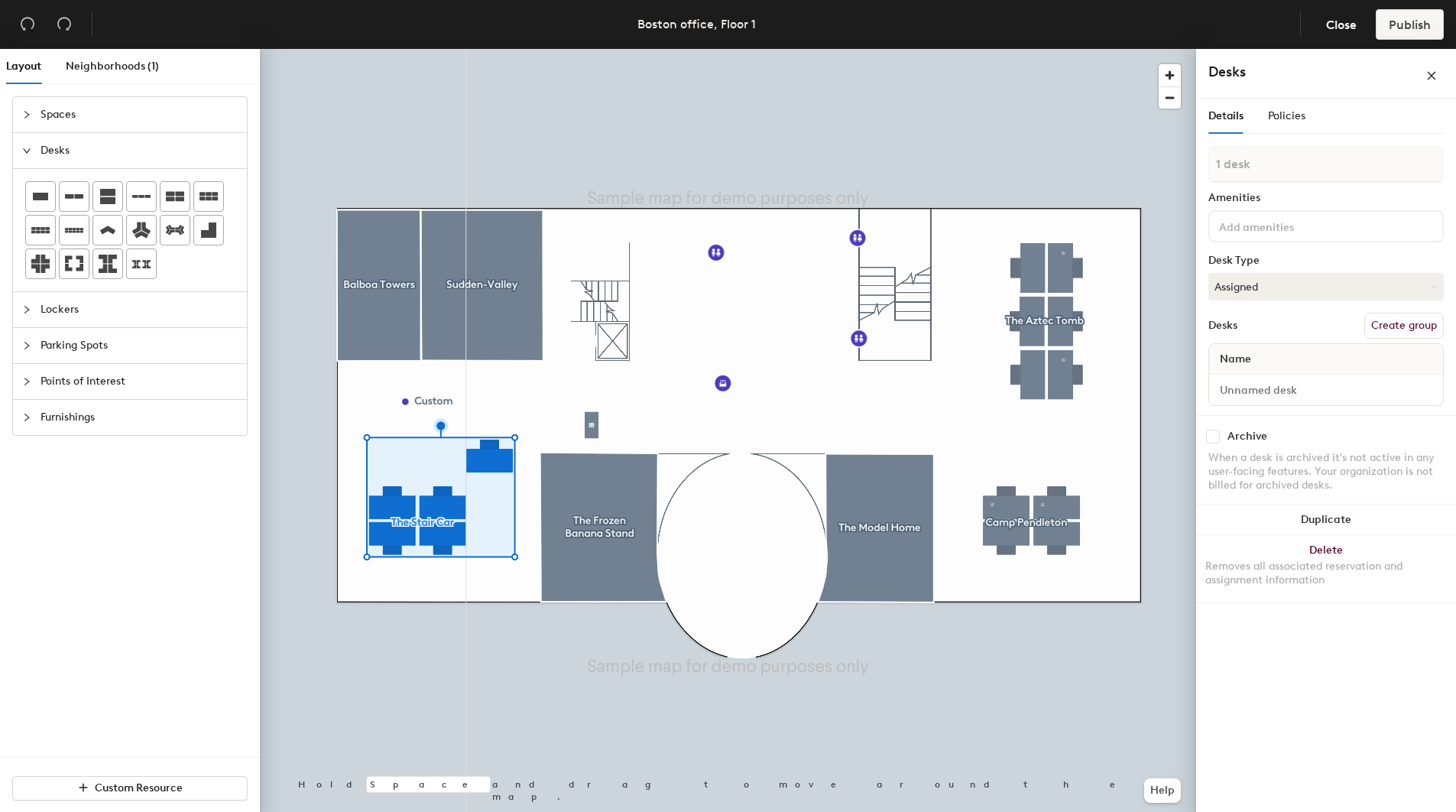
click at [375, 49] on div at bounding box center [728, 49] width 937 height 0
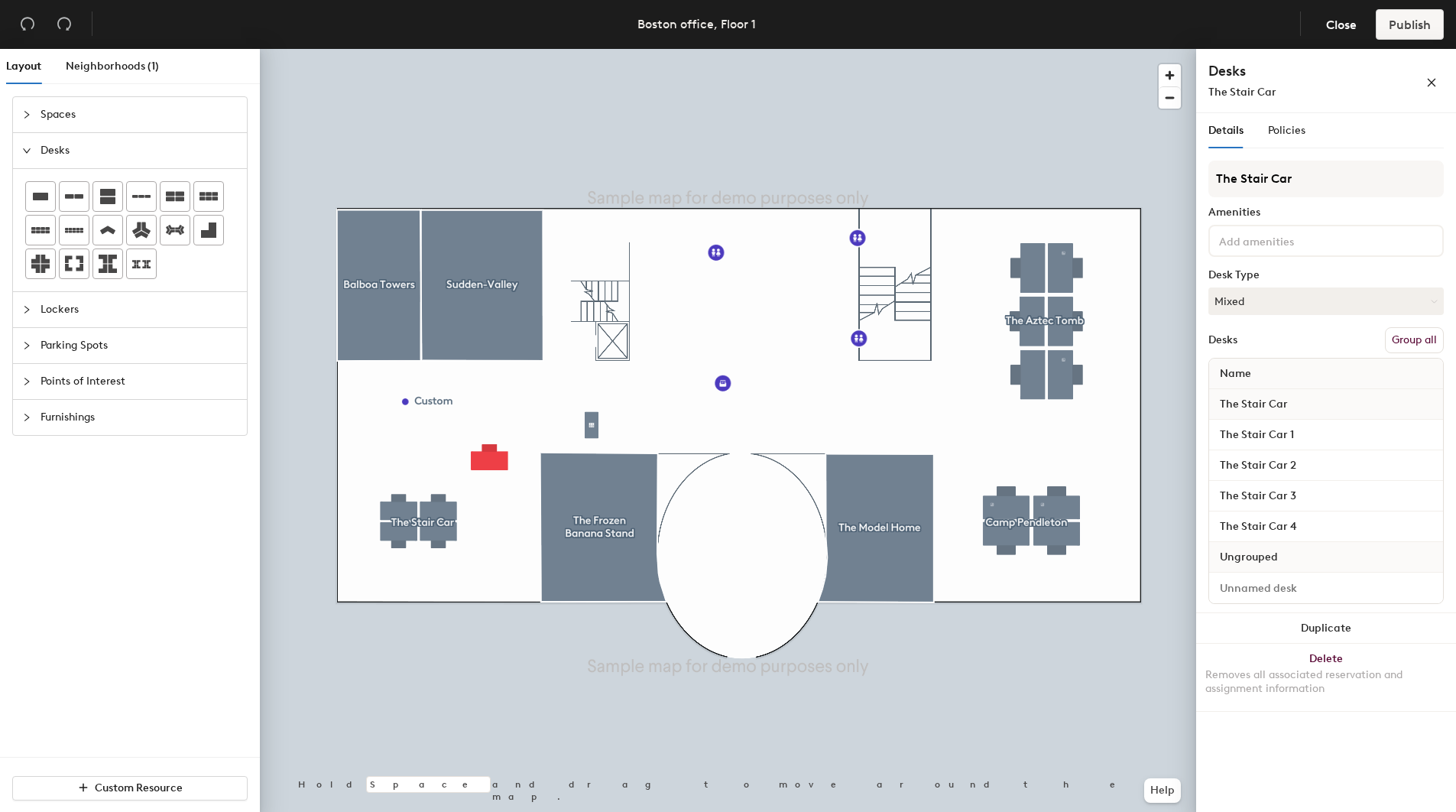
click at [490, 49] on div at bounding box center [728, 49] width 937 height 0
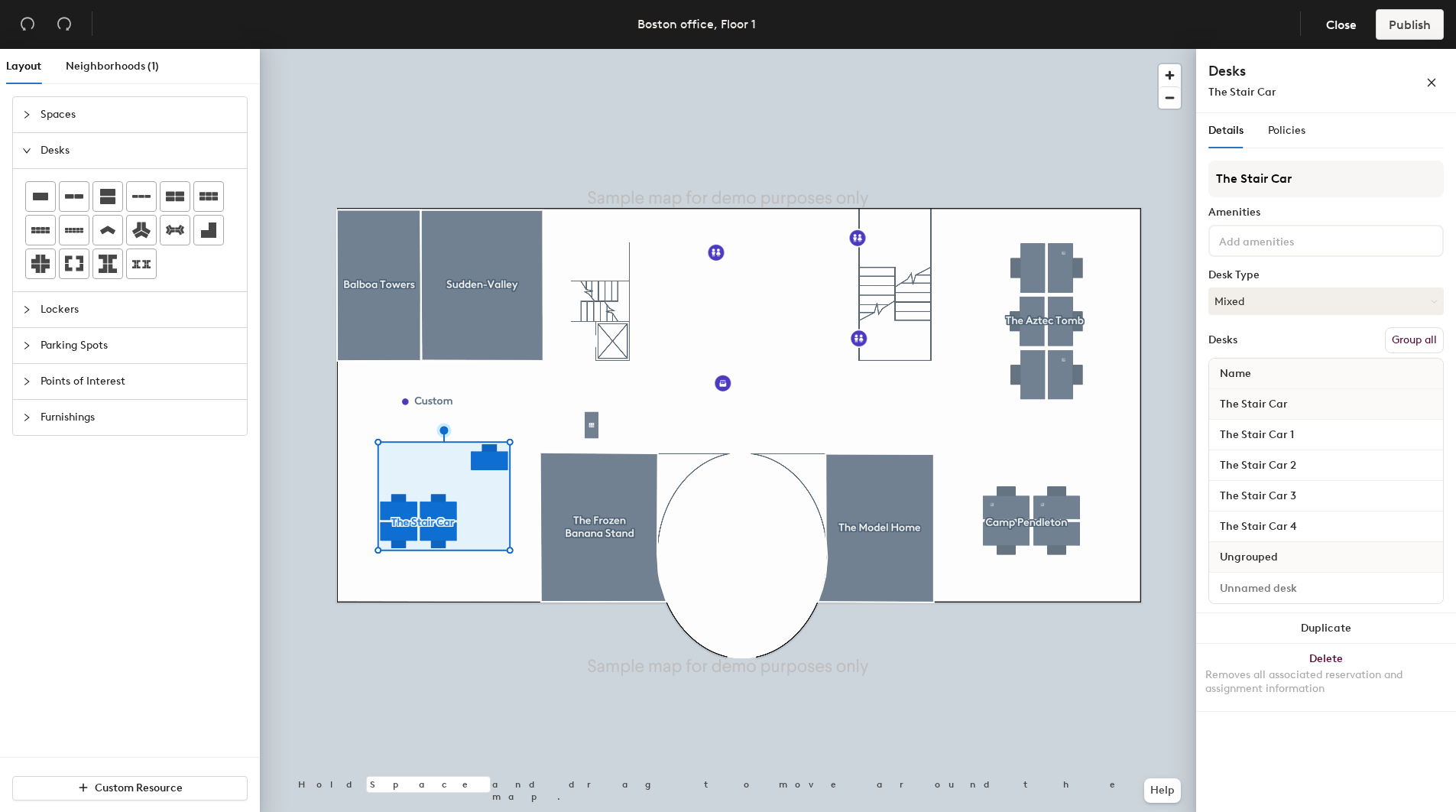
click at [674, 49] on div at bounding box center [728, 49] width 937 height 0
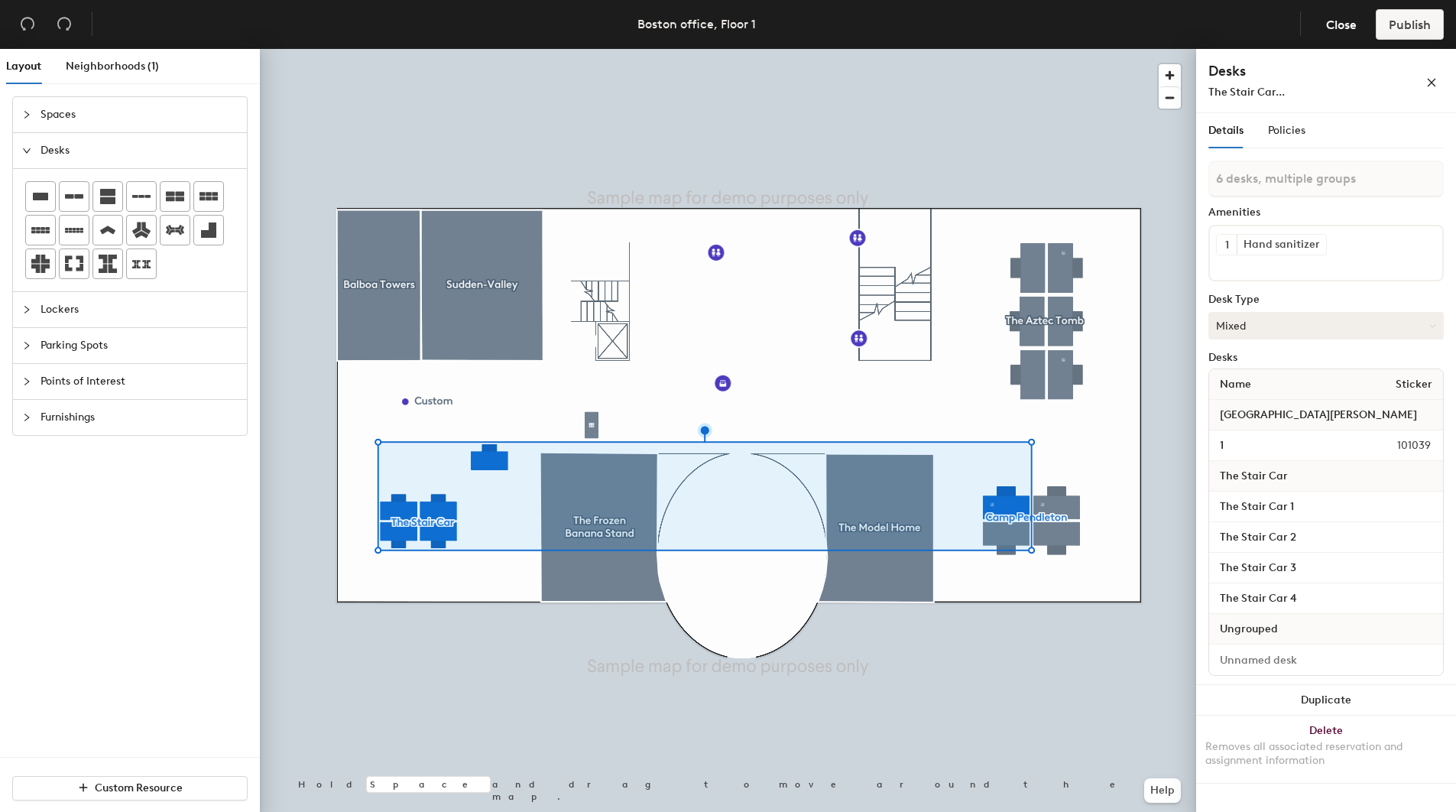
click at [534, 49] on div at bounding box center [728, 49] width 937 height 0
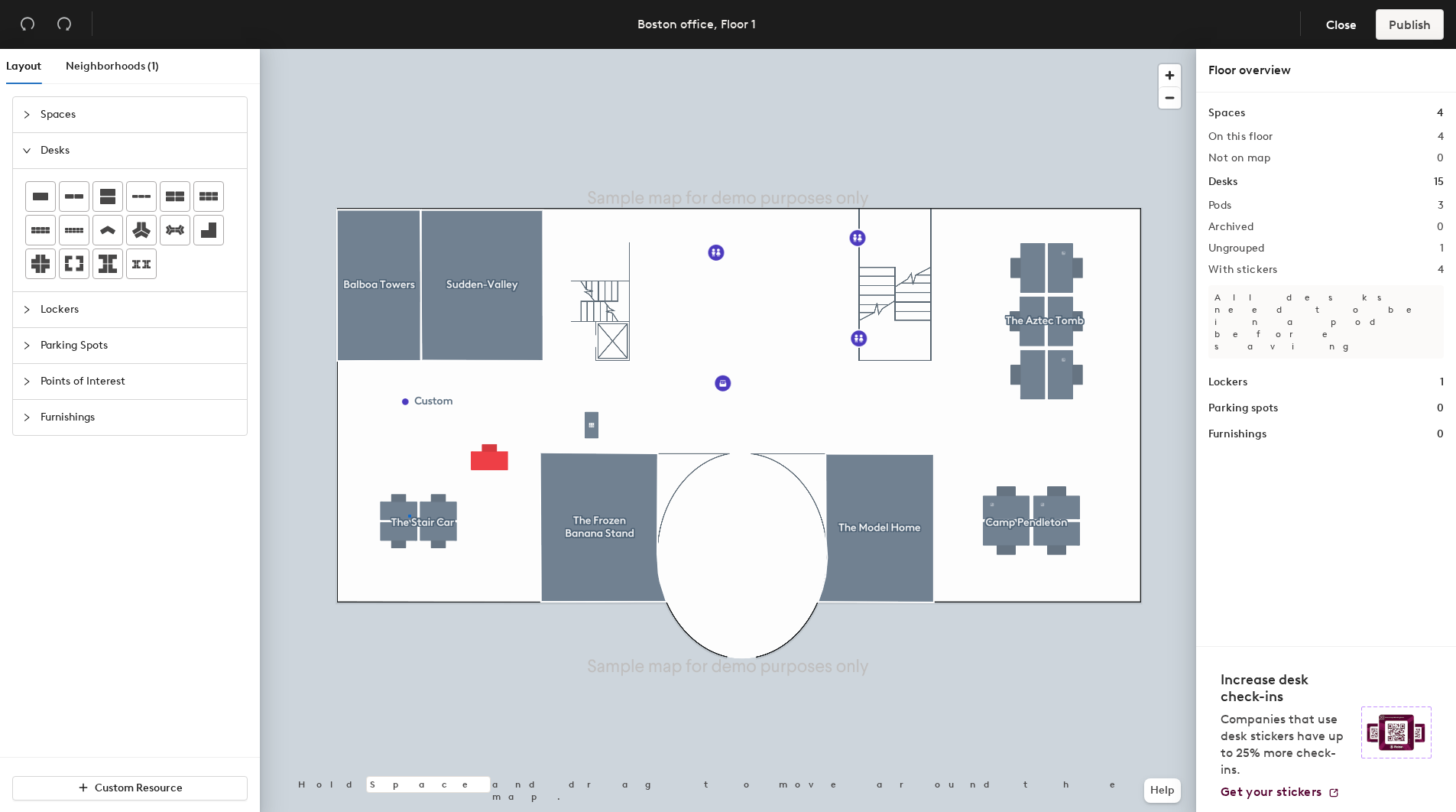
click at [408, 49] on div at bounding box center [728, 49] width 937 height 0
